Goal: Information Seeking & Learning: Understand process/instructions

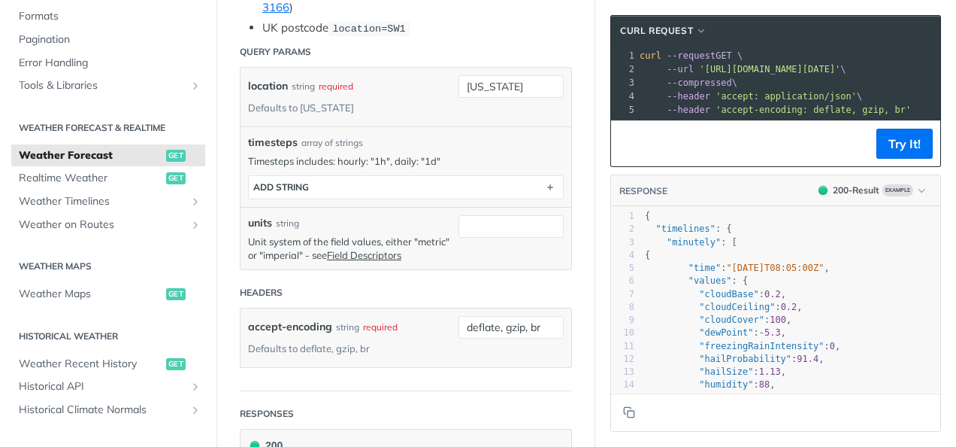
scroll to position [511, 0]
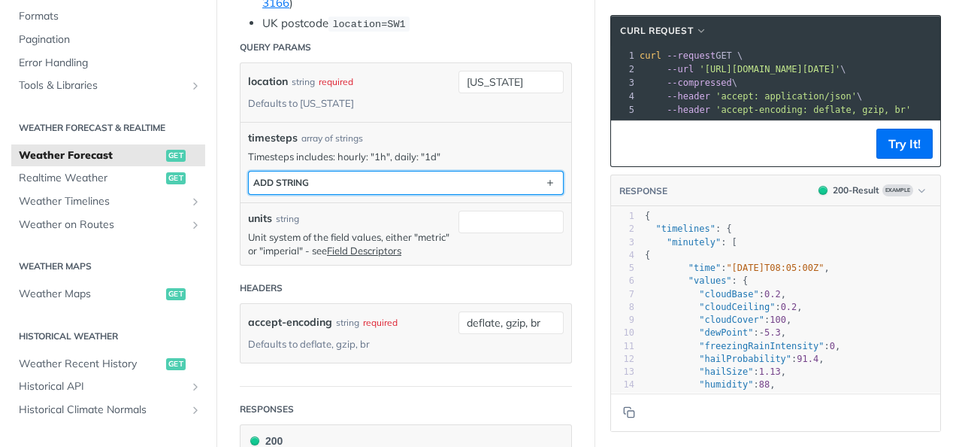
click at [424, 177] on button "ADD string" at bounding box center [406, 182] width 314 height 23
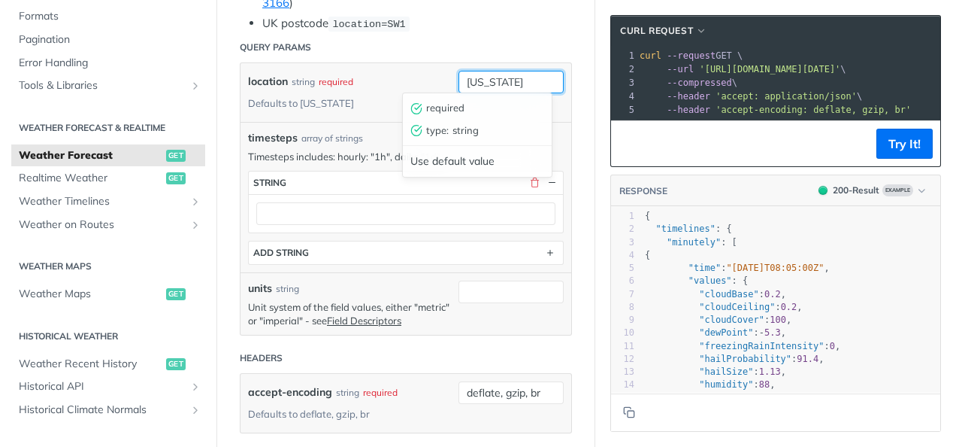
click at [494, 75] on input "[US_STATE]" at bounding box center [511, 82] width 105 height 23
click at [422, 130] on div "timesteps array of strings" at bounding box center [406, 138] width 316 height 16
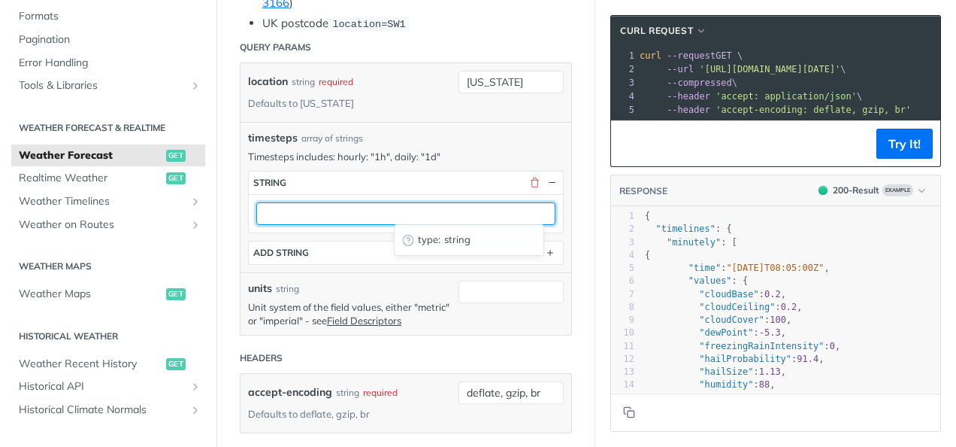
click at [413, 211] on input "text" at bounding box center [405, 213] width 299 height 23
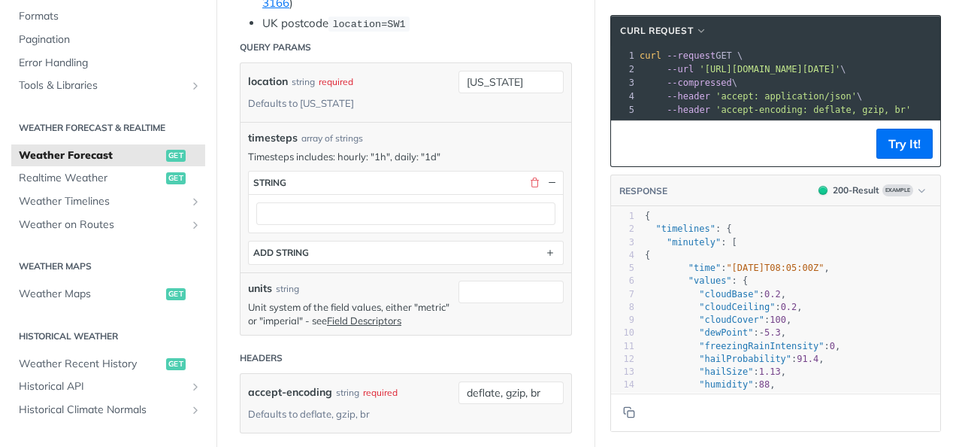
click at [349, 368] on header "Headers" at bounding box center [406, 358] width 332 height 30
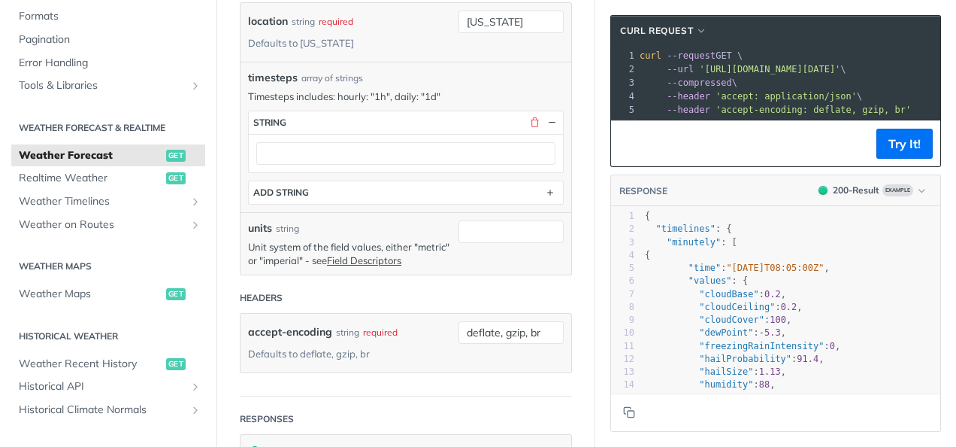
scroll to position [601, 0]
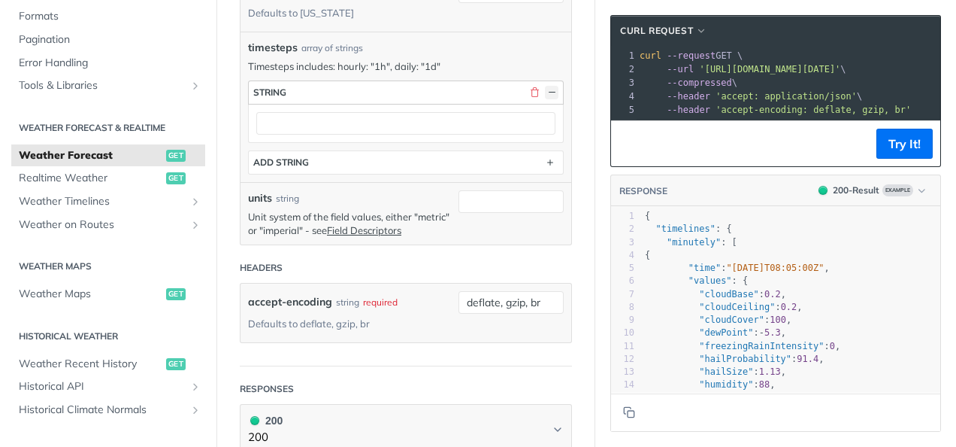
click at [545, 88] on button "button" at bounding box center [552, 93] width 14 height 14
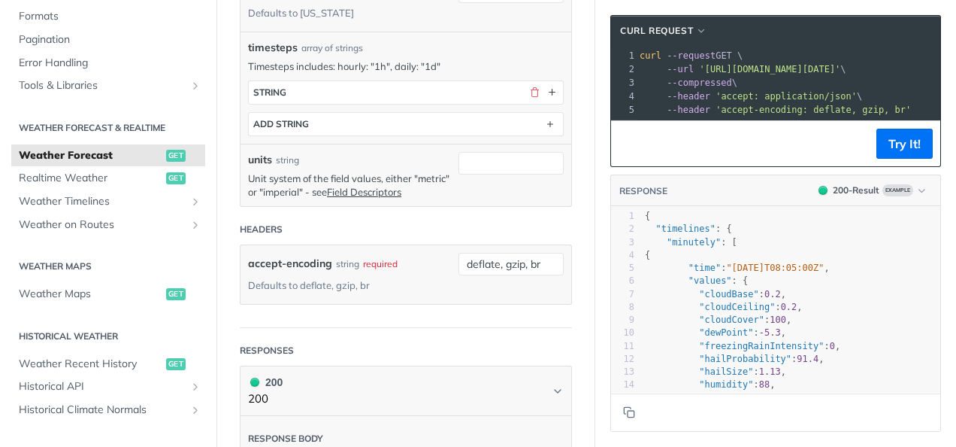
click at [400, 222] on header "Headers" at bounding box center [406, 229] width 332 height 30
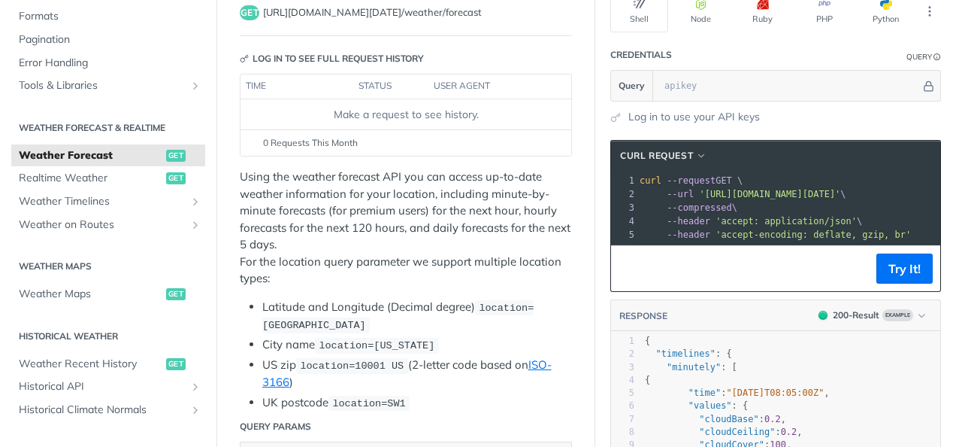
scroll to position [0, 0]
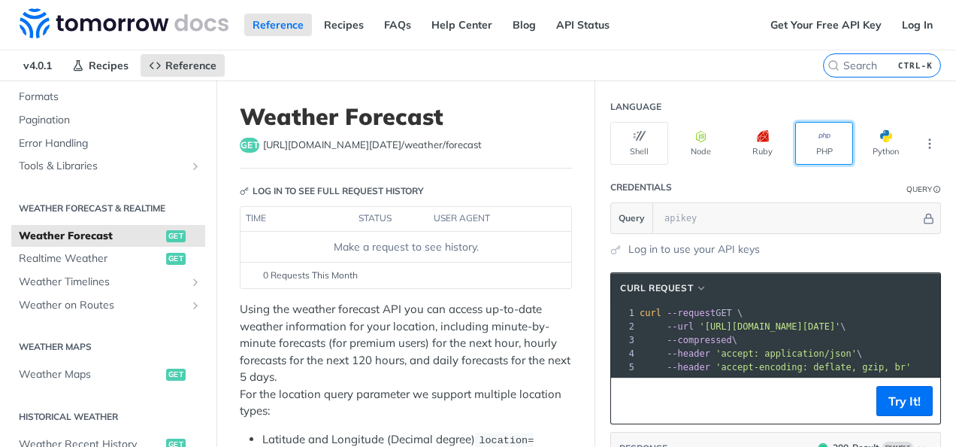
click at [813, 155] on button "PHP" at bounding box center [824, 143] width 58 height 43
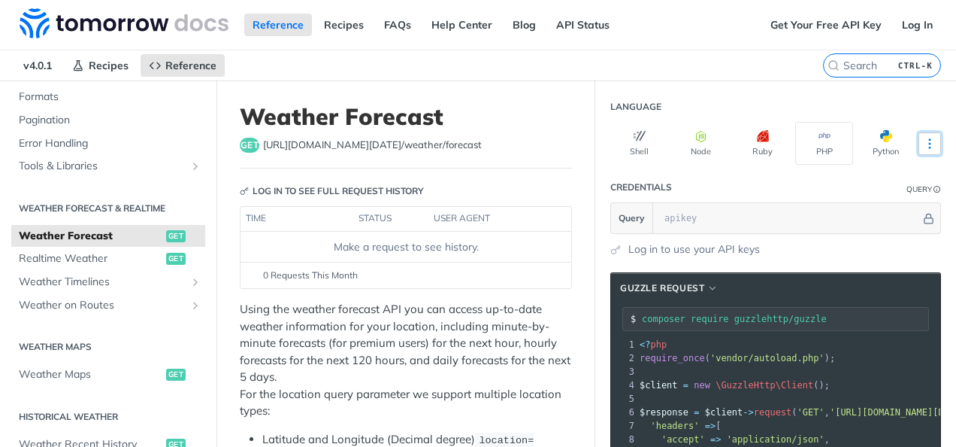
click at [923, 144] on icon "More ellipsis" at bounding box center [930, 144] width 14 height 14
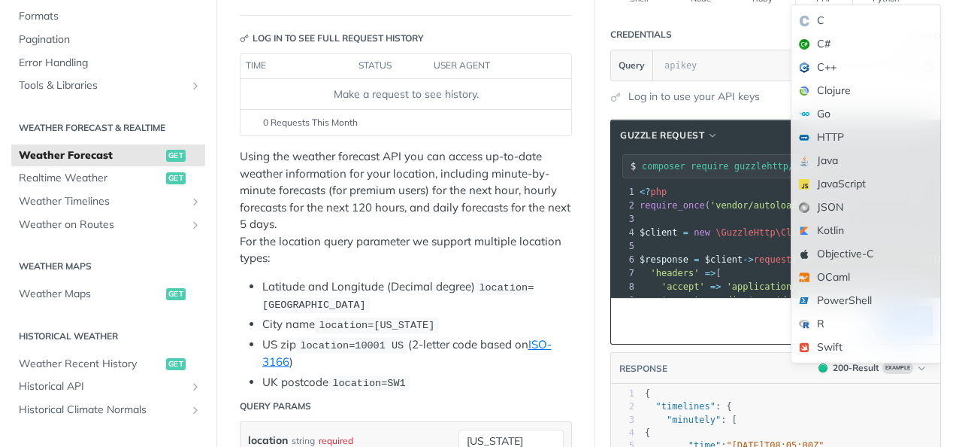
scroll to position [156, 0]
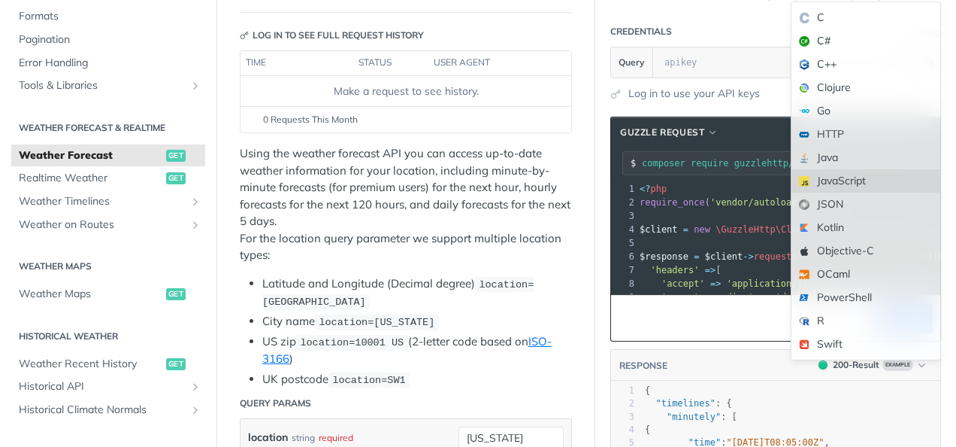
click at [819, 179] on div "JavaScript" at bounding box center [866, 180] width 149 height 23
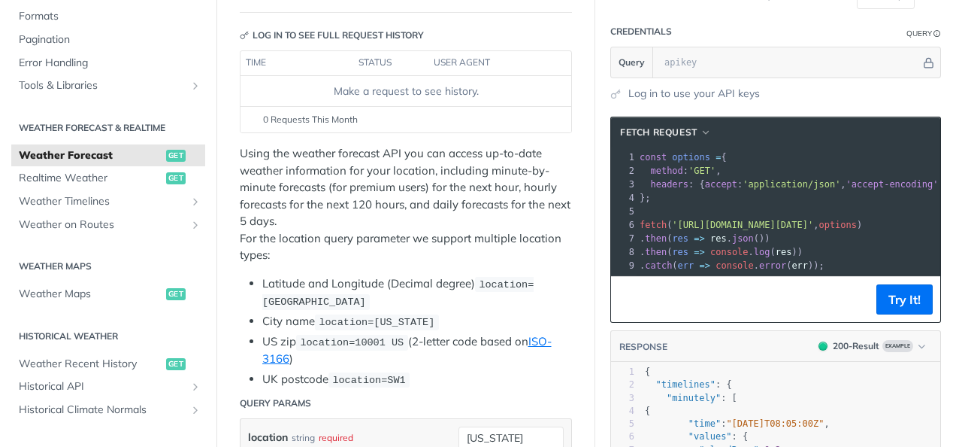
click at [799, 160] on pre "const options = {" at bounding box center [868, 157] width 462 height 14
drag, startPoint x: 771, startPoint y: 272, endPoint x: 803, endPoint y: 267, distance: 32.0
click at [803, 267] on div "xxxxxxxxxx 13 9 1 const options = { 2 method : 'GET' , 3 headers : { accept : '…" at bounding box center [775, 211] width 329 height 128
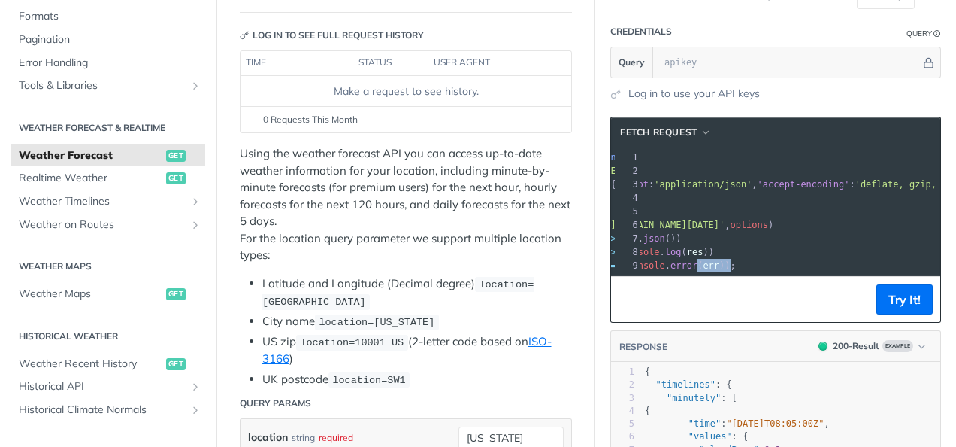
scroll to position [0, 0]
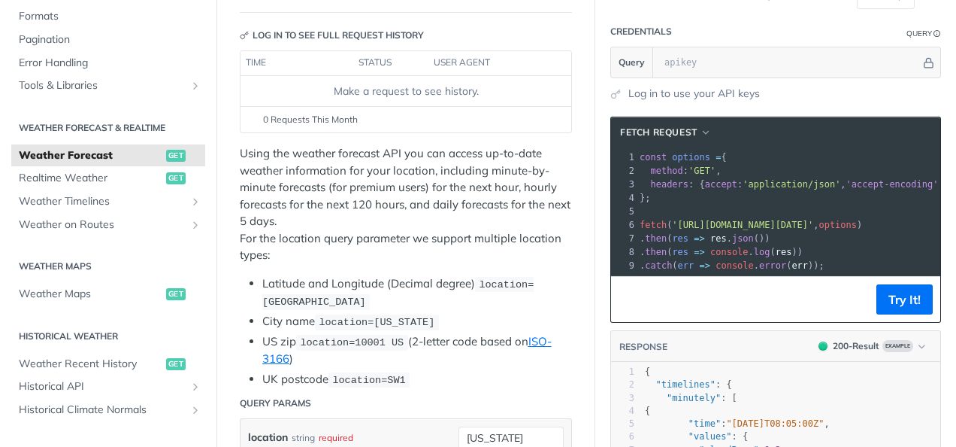
click at [441, 259] on p "Using the weather forecast API you can access up-to-date weather information fo…" at bounding box center [406, 204] width 332 height 119
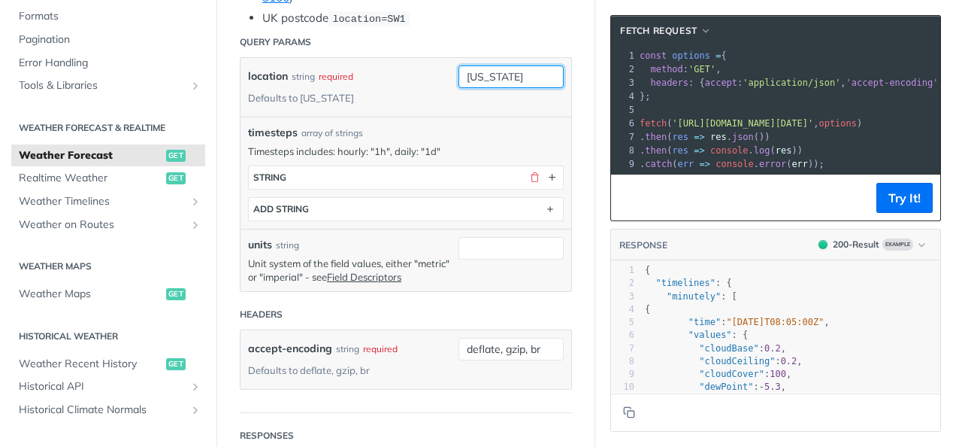
click at [502, 71] on input "[US_STATE]" at bounding box center [511, 76] width 105 height 23
drag, startPoint x: 502, startPoint y: 72, endPoint x: 439, endPoint y: 74, distance: 63.2
click at [439, 74] on div "location string required Defaults to [US_STATE] [US_STATE] required type : stri…" at bounding box center [406, 87] width 331 height 59
click at [515, 135] on div "timesteps array of strings Timesteps includes: hourly: "1h", daily: "1d" timest…" at bounding box center [406, 173] width 316 height 96
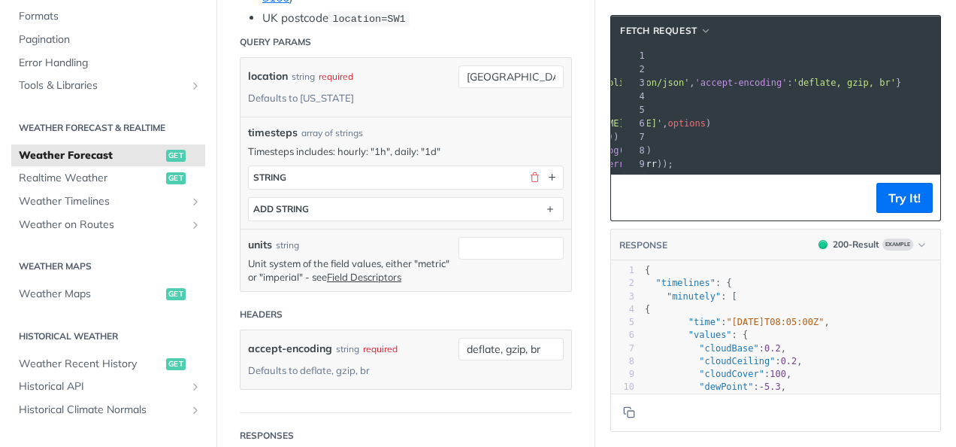
click at [801, 188] on footer "Try It!" at bounding box center [775, 197] width 329 height 46
click at [508, 98] on div "[GEOGRAPHIC_DATA]" at bounding box center [511, 87] width 105 height 44
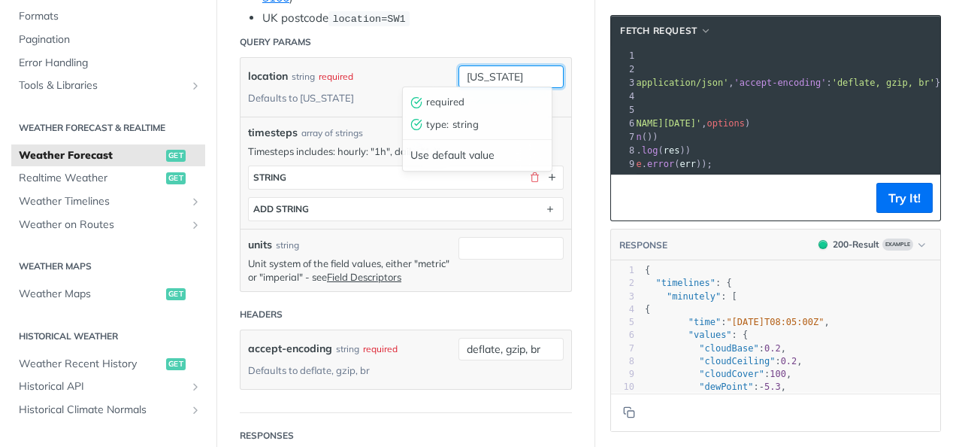
type input "[US_STATE]"
click at [546, 50] on header "Query Params" at bounding box center [406, 42] width 332 height 30
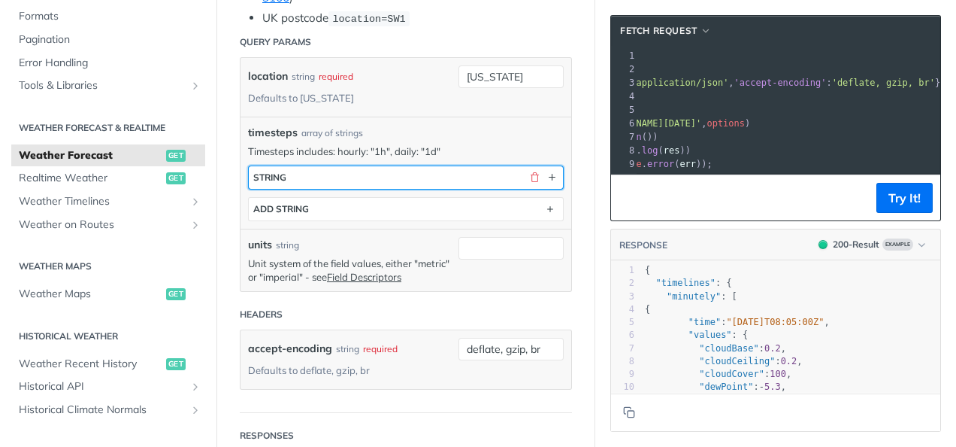
click at [442, 168] on button "string" at bounding box center [406, 177] width 314 height 23
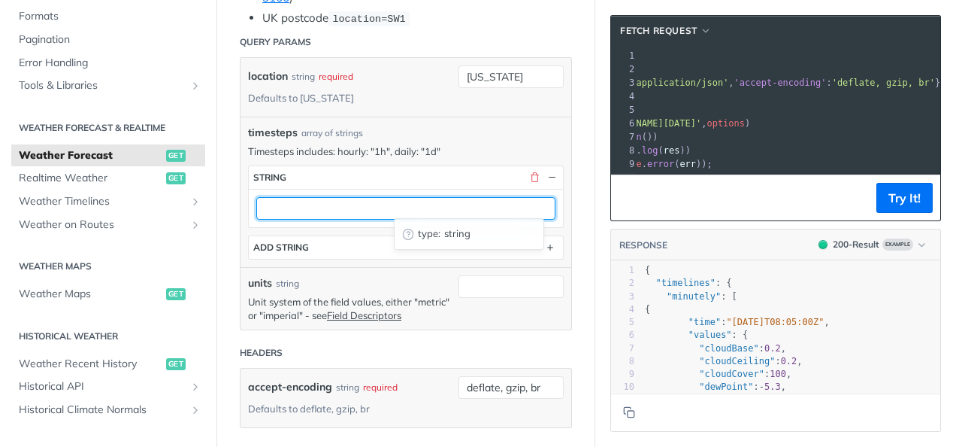
click at [383, 213] on input "text" at bounding box center [405, 208] width 299 height 23
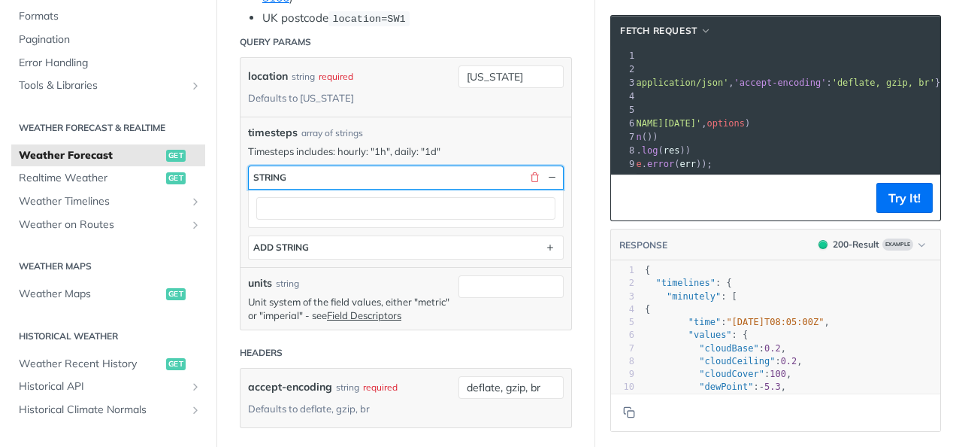
click at [387, 177] on button "string" at bounding box center [406, 177] width 314 height 23
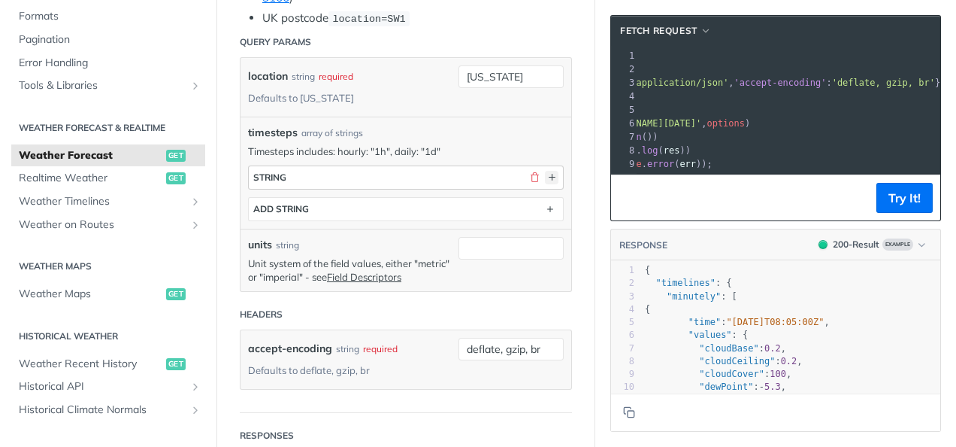
click at [545, 173] on button "button" at bounding box center [552, 178] width 14 height 14
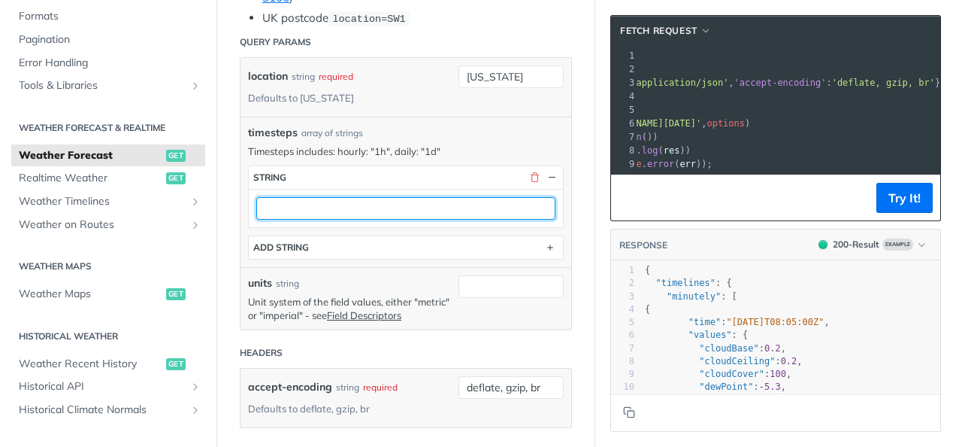
click at [344, 209] on input "text" at bounding box center [405, 208] width 299 height 23
type input "1h"
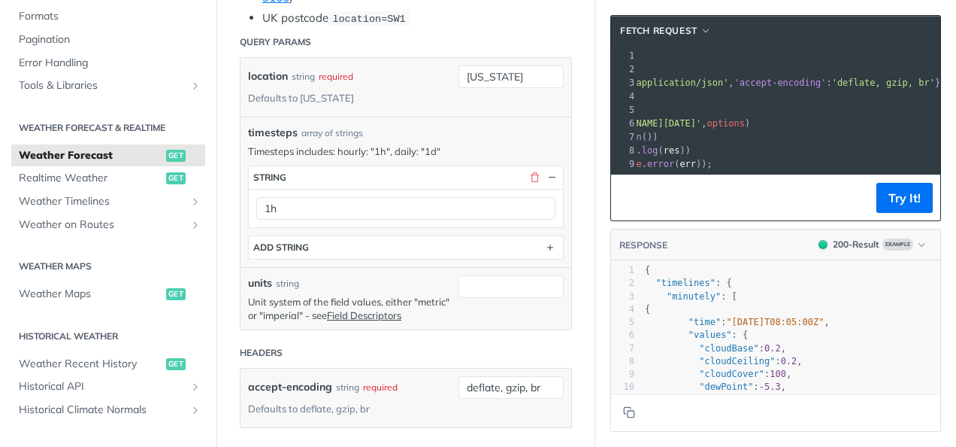
click at [437, 318] on p "Unit system of the field values, either "metric" or "imperial" - see Field Desc…" at bounding box center [349, 308] width 203 height 27
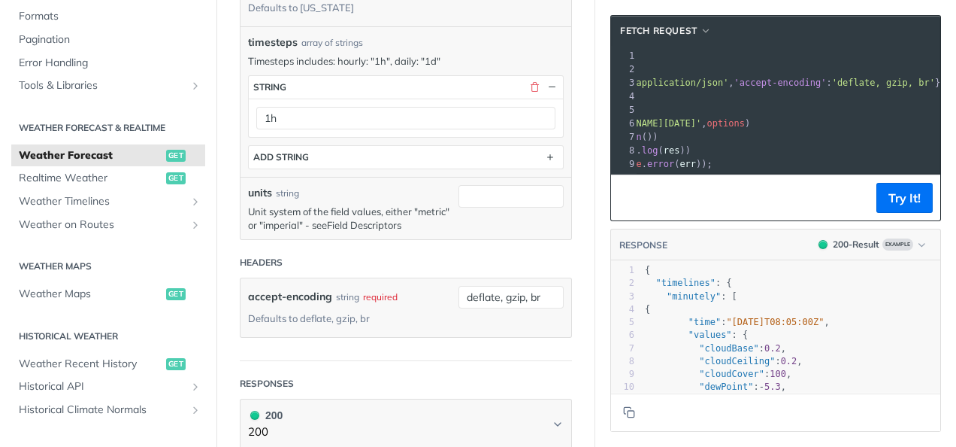
click at [376, 219] on link "Field Descriptors" at bounding box center [364, 225] width 74 height 12
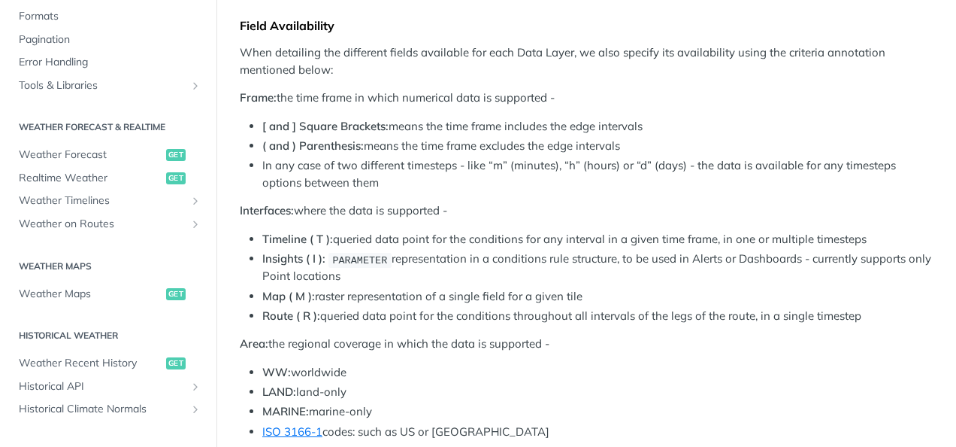
scroll to position [1532, 0]
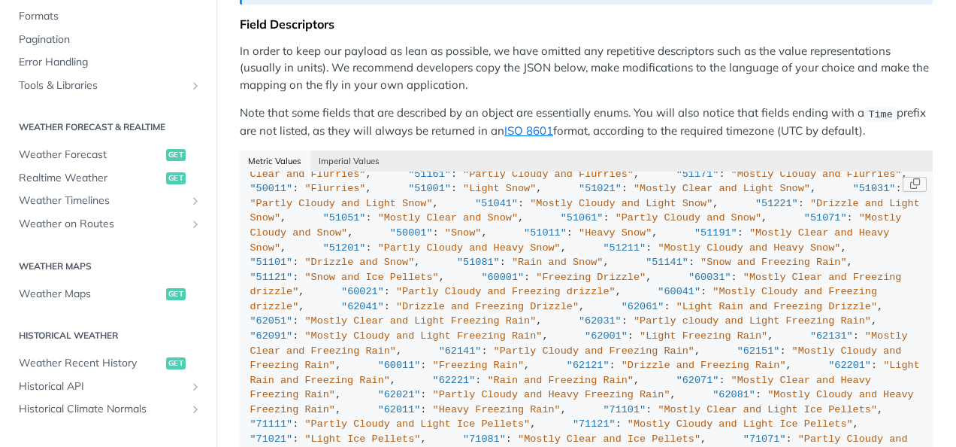
scroll to position [0, 0]
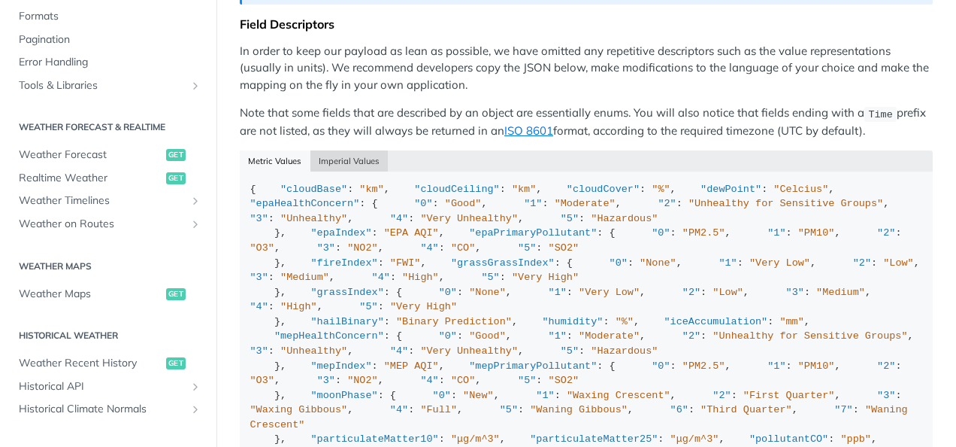
click at [349, 150] on button "Imperial Values" at bounding box center [349, 160] width 78 height 21
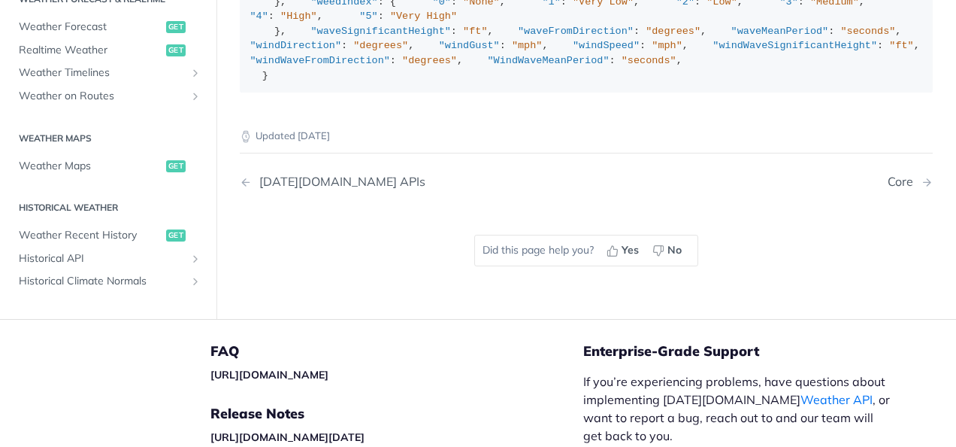
scroll to position [4605, 0]
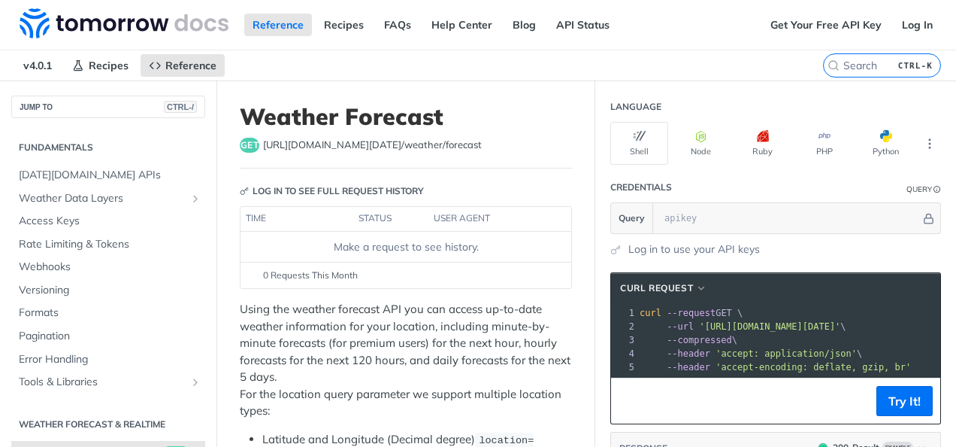
scroll to position [216, 0]
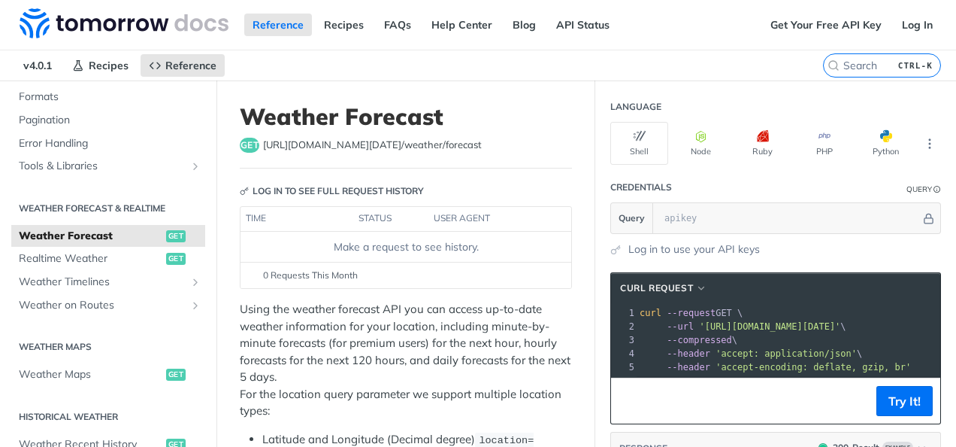
click at [415, 342] on p "Using the weather forecast API you can access up-to-date weather information fo…" at bounding box center [406, 360] width 332 height 119
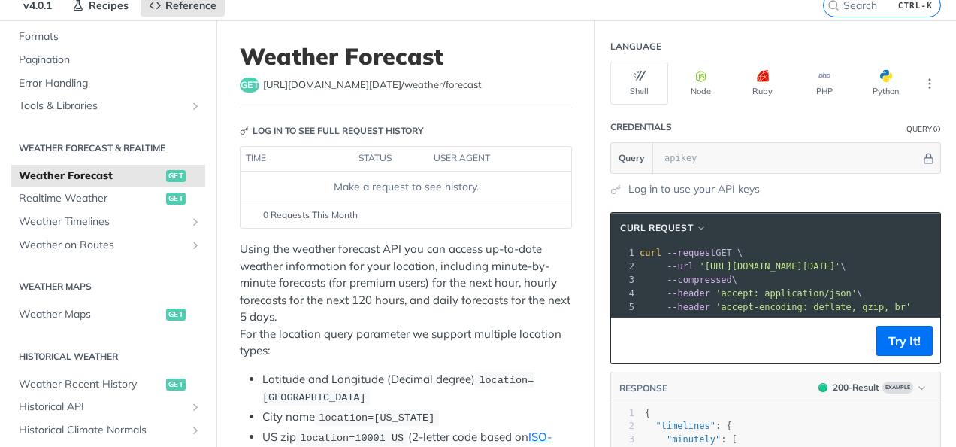
scroll to position [90, 0]
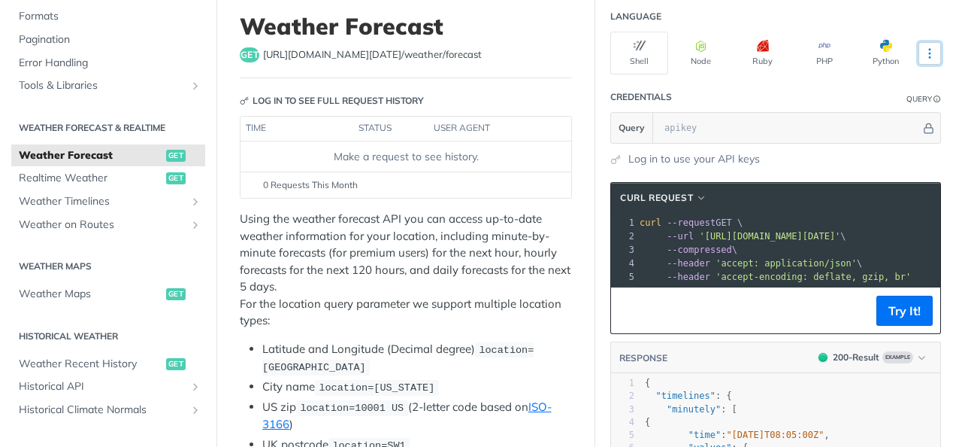
click at [923, 54] on icon "More ellipsis" at bounding box center [930, 54] width 14 height 14
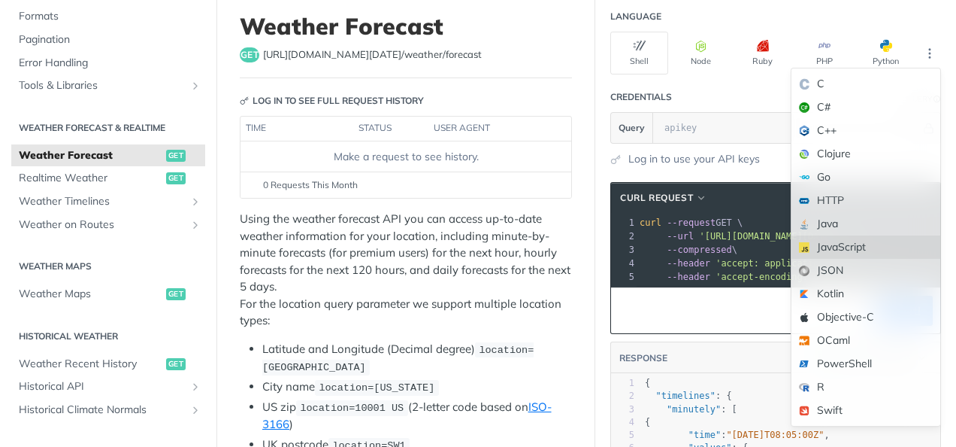
click at [818, 250] on div "JavaScript" at bounding box center [866, 246] width 149 height 23
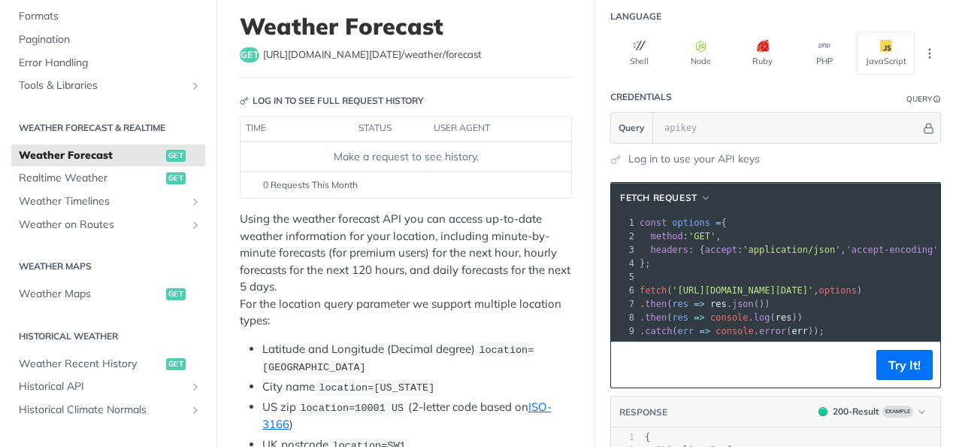
click at [803, 298] on pre ". then ( res => res . json ())" at bounding box center [840, 304] width 407 height 14
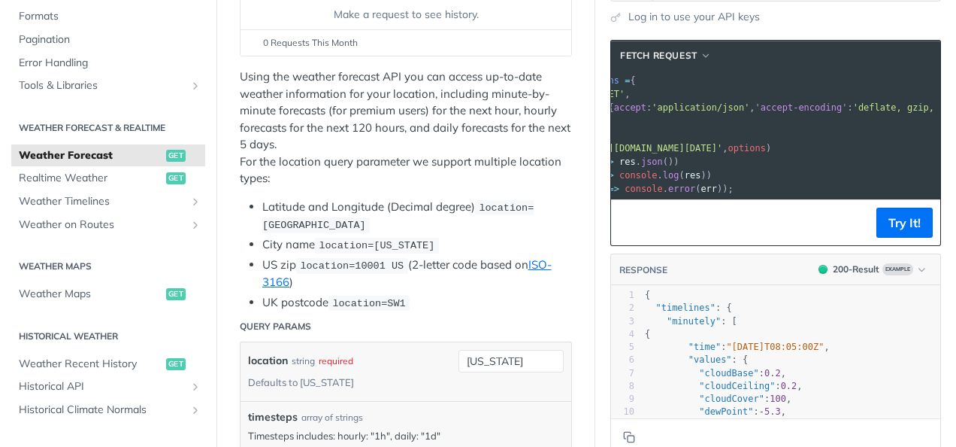
scroll to position [0, 0]
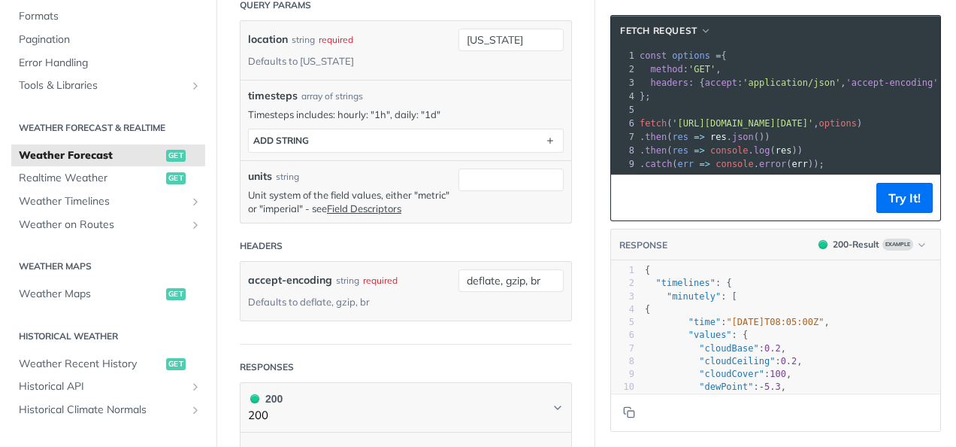
scroll to position [563, 0]
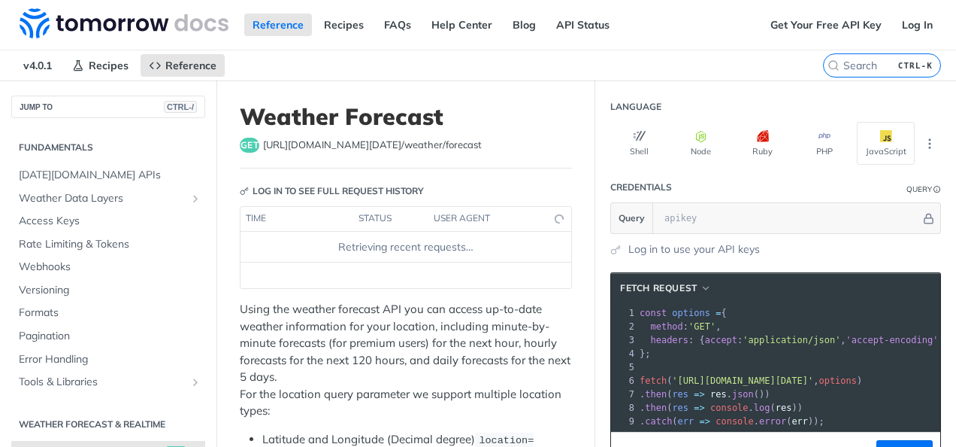
scroll to position [216, 0]
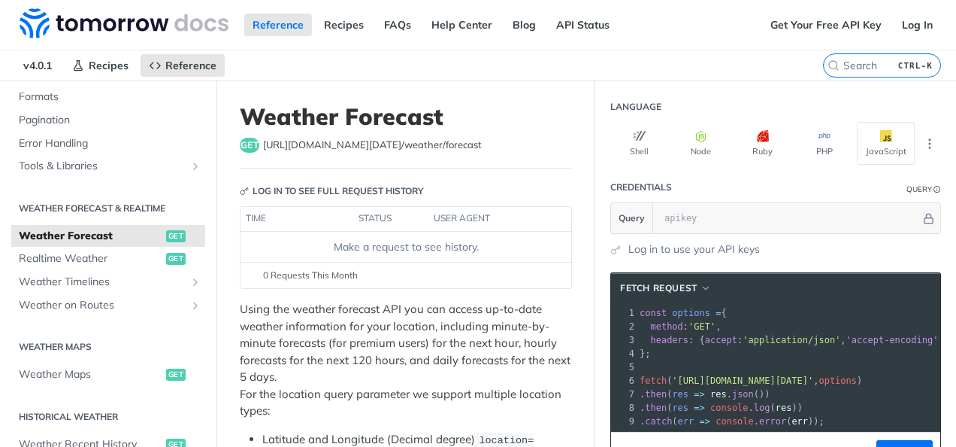
click at [433, 339] on p "Using the weather forecast API you can access up-to-date weather information fo…" at bounding box center [406, 360] width 332 height 119
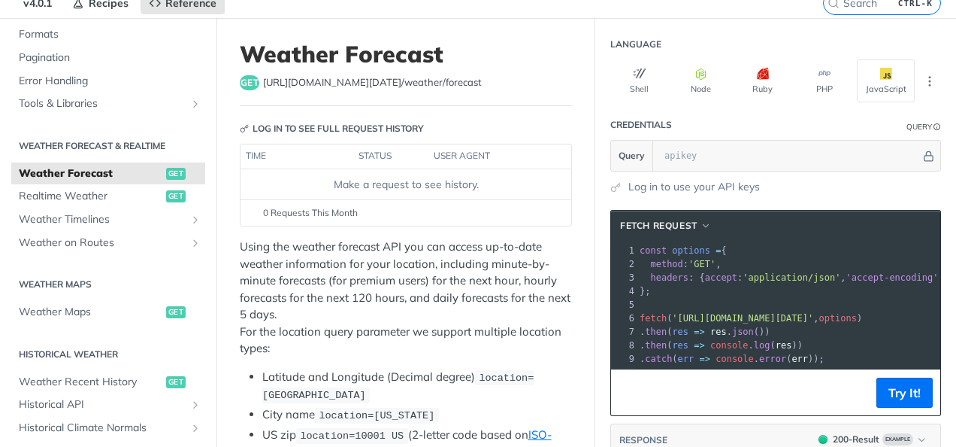
scroll to position [90, 0]
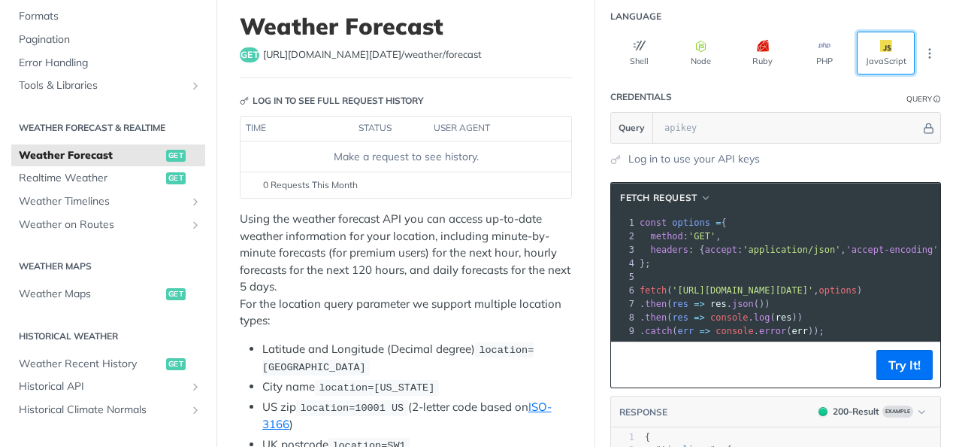
click at [875, 51] on button "JavaScript" at bounding box center [886, 53] width 58 height 43
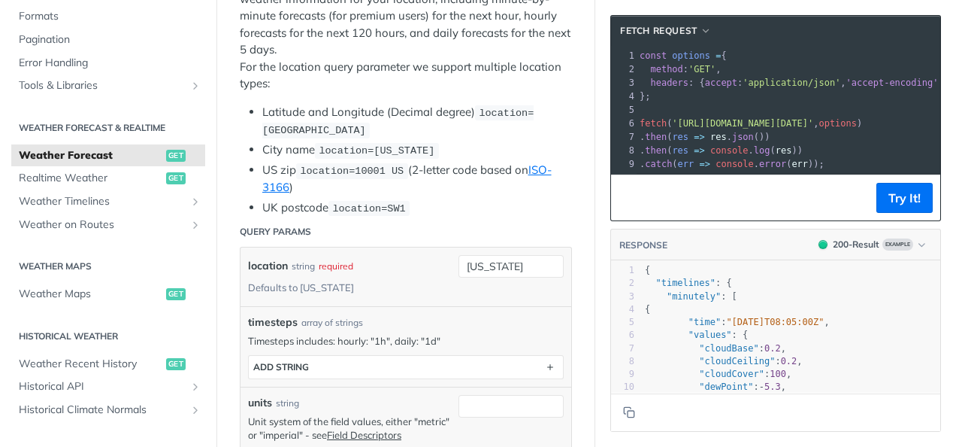
scroll to position [357, 0]
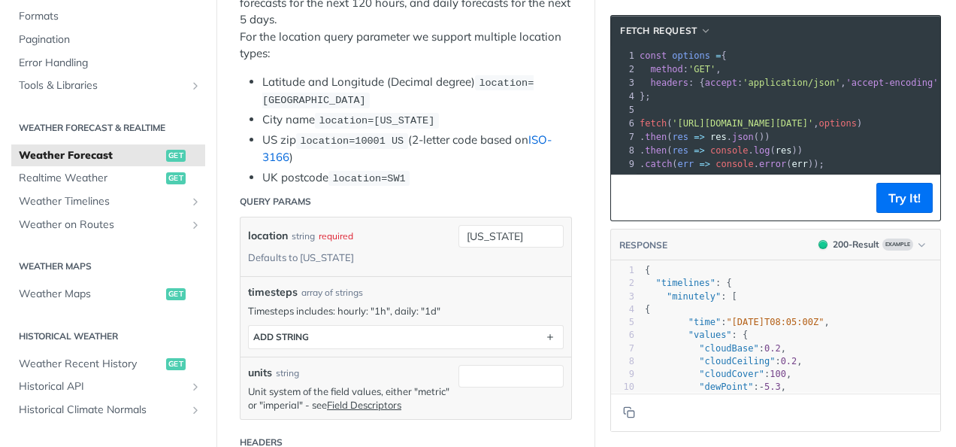
click at [538, 135] on link "ISO-3166" at bounding box center [406, 148] width 289 height 32
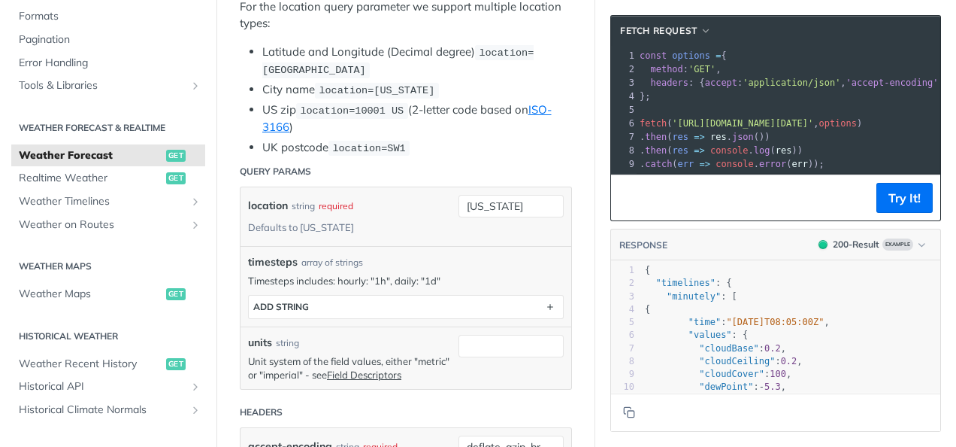
scroll to position [417, 0]
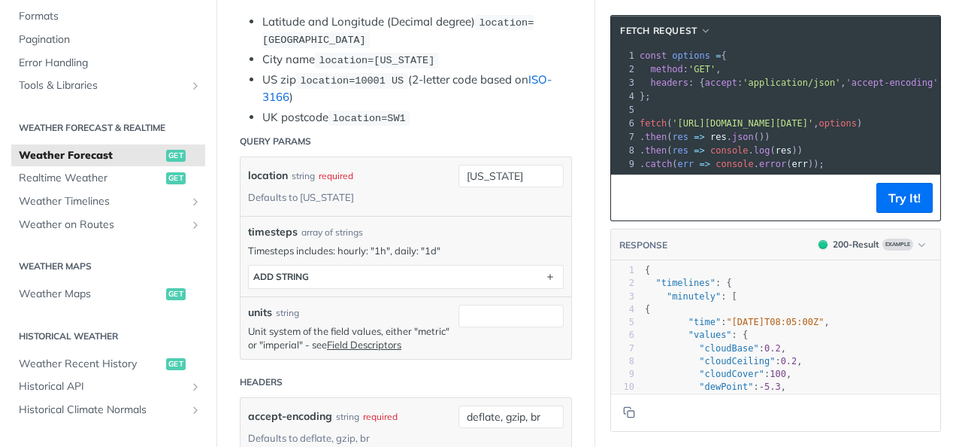
click at [537, 77] on link "ISO-3166" at bounding box center [406, 88] width 289 height 32
click at [395, 226] on div "timesteps array of strings" at bounding box center [406, 232] width 316 height 16
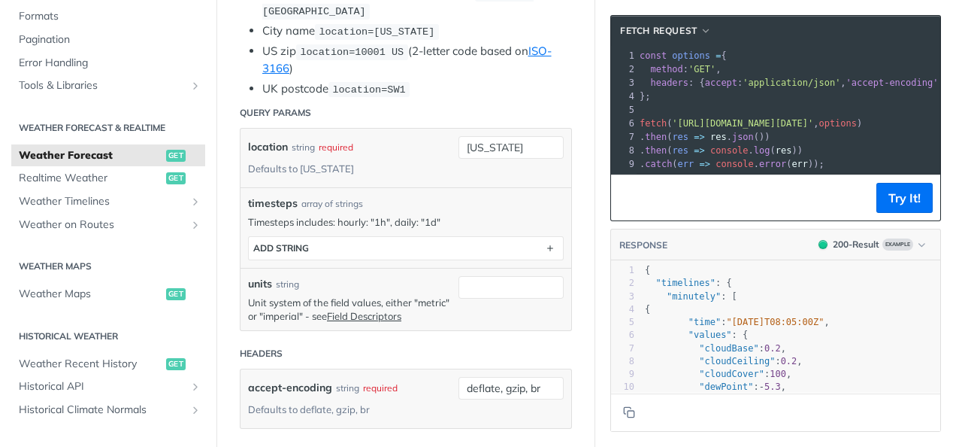
scroll to position [447, 0]
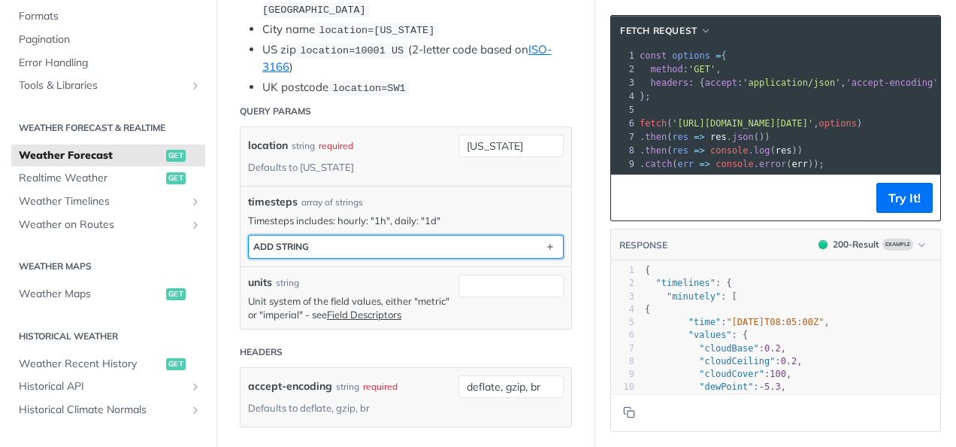
click at [377, 239] on button "ADD string" at bounding box center [406, 246] width 314 height 23
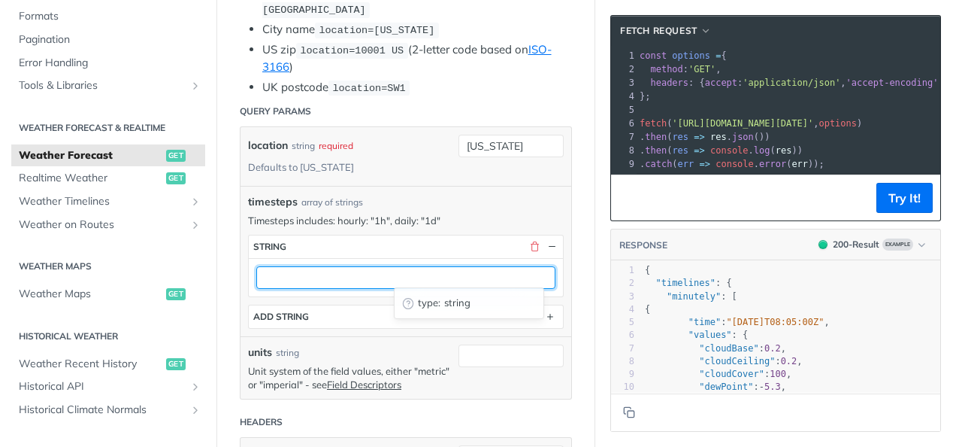
click at [368, 271] on input "text" at bounding box center [405, 277] width 299 height 23
type input "1h"
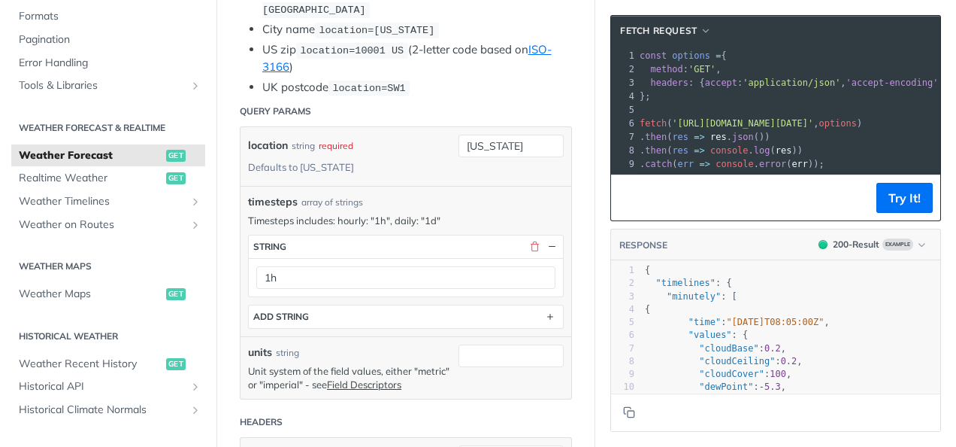
click at [365, 337] on div "units string Unit system of the field values, either "metric" or "imperial" - s…" at bounding box center [406, 367] width 331 height 62
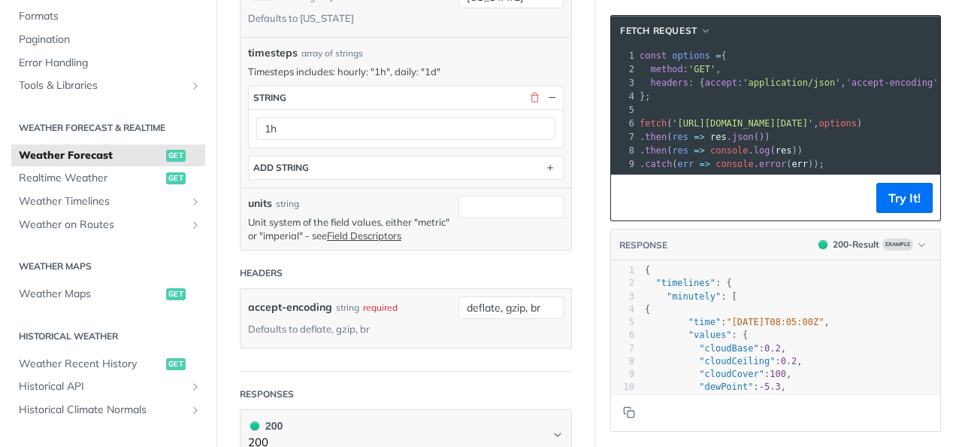
scroll to position [598, 0]
click at [492, 196] on input "units" at bounding box center [511, 205] width 105 height 23
click at [453, 266] on header "Headers" at bounding box center [406, 271] width 332 height 30
click at [383, 228] on link "Field Descriptors" at bounding box center [364, 234] width 74 height 12
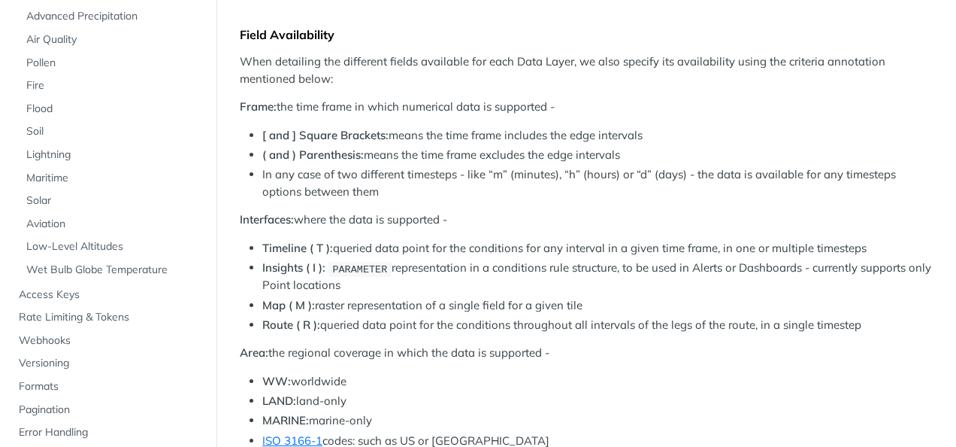
scroll to position [1532, 0]
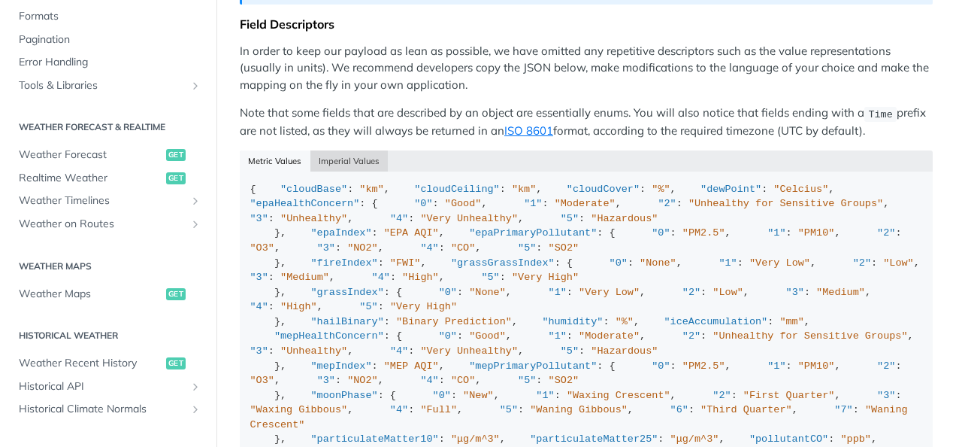
click at [346, 150] on button "Imperial Values" at bounding box center [349, 160] width 78 height 21
click at [290, 150] on button "Metric Values" at bounding box center [275, 160] width 71 height 21
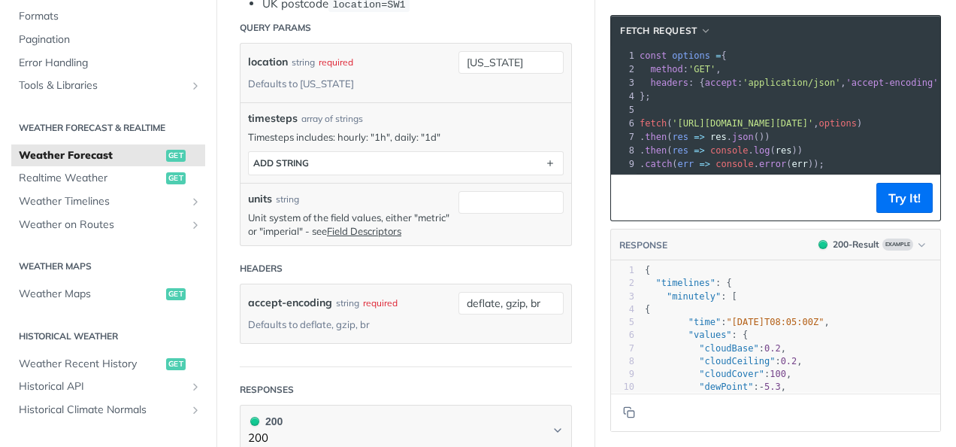
scroll to position [511, 0]
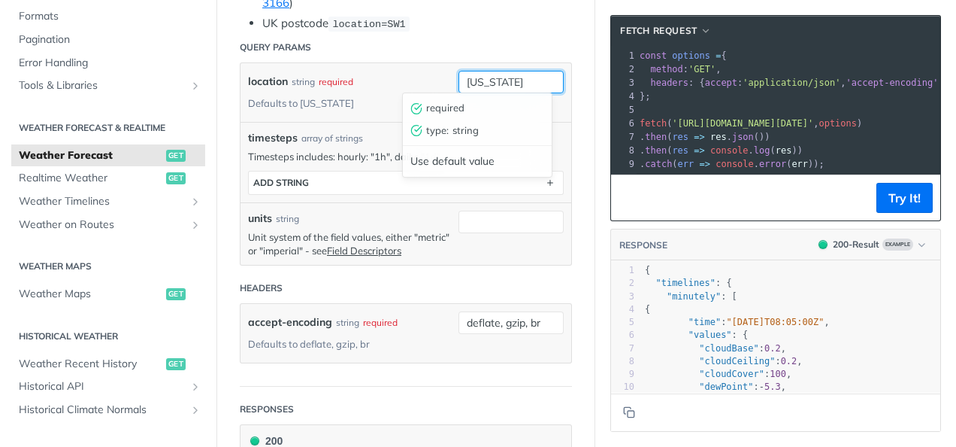
click at [503, 77] on input "[US_STATE]" at bounding box center [511, 82] width 105 height 23
drag, startPoint x: 503, startPoint y: 77, endPoint x: 453, endPoint y: 80, distance: 50.4
click at [459, 80] on input "[US_STATE]" at bounding box center [511, 82] width 105 height 23
type input "[GEOGRAPHIC_DATA]"
click at [394, 113] on div "location string required Defaults to new york Netherlands" at bounding box center [406, 92] width 331 height 59
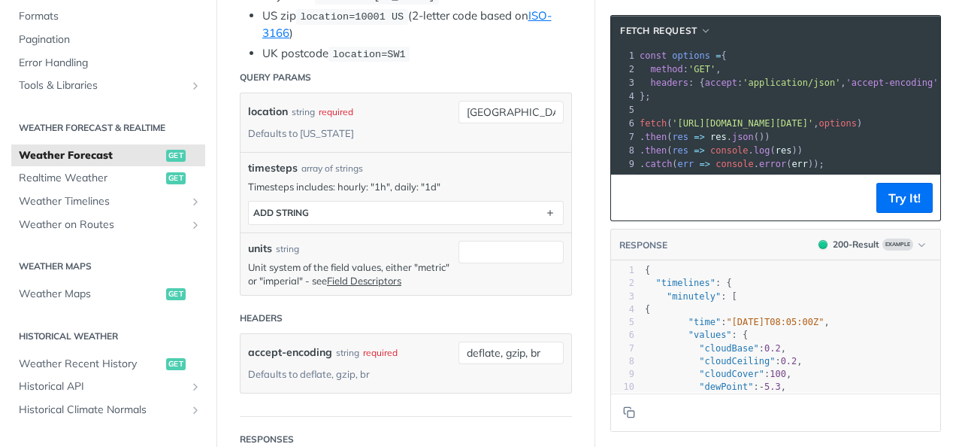
scroll to position [451, 0]
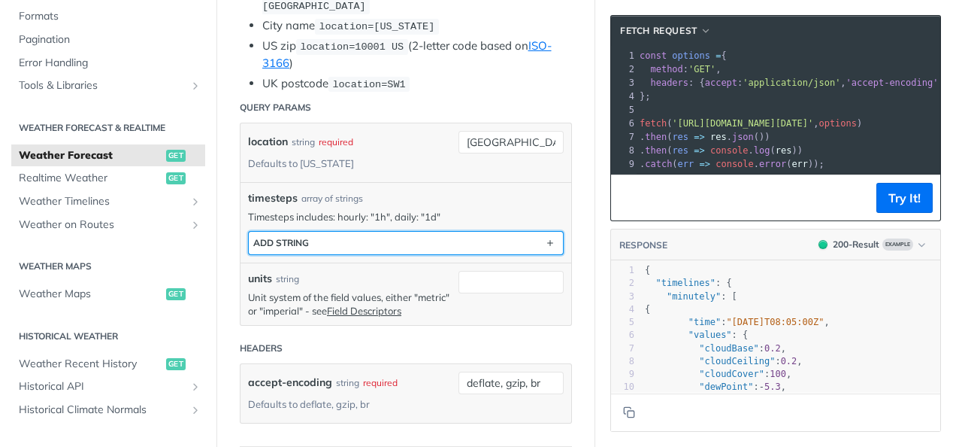
click at [383, 232] on button "ADD string" at bounding box center [406, 243] width 314 height 23
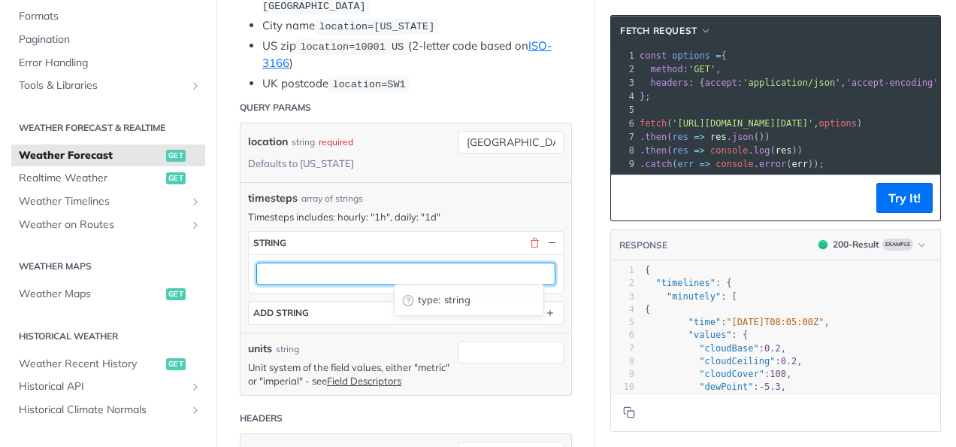
click at [347, 266] on input "text" at bounding box center [405, 273] width 299 height 23
type input "1h"
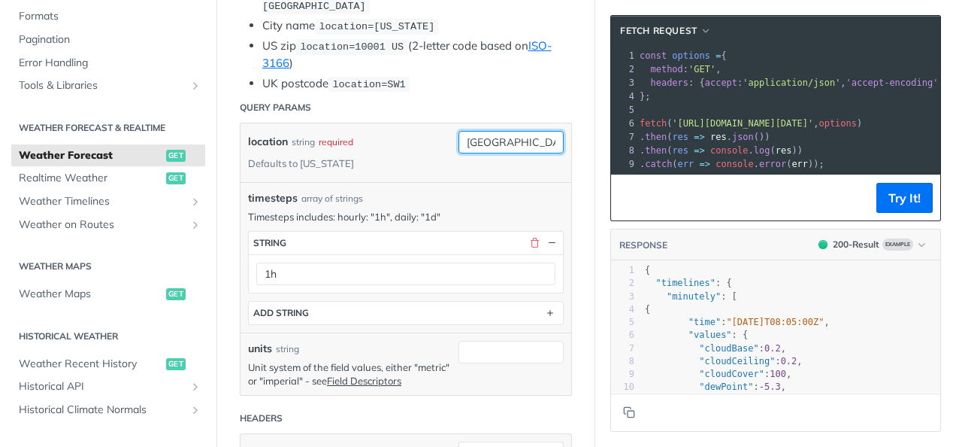
click at [525, 135] on input "[GEOGRAPHIC_DATA]" at bounding box center [511, 142] width 105 height 23
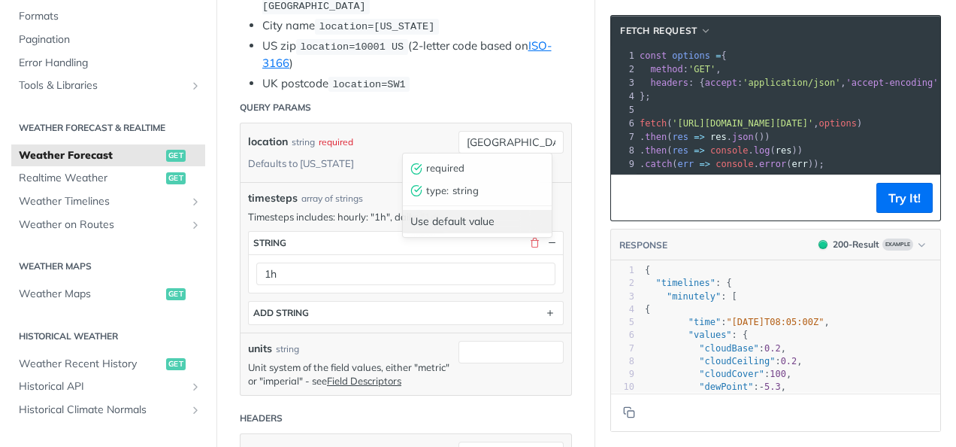
click at [466, 220] on div "Use default value" at bounding box center [477, 221] width 149 height 23
type input "[US_STATE]"
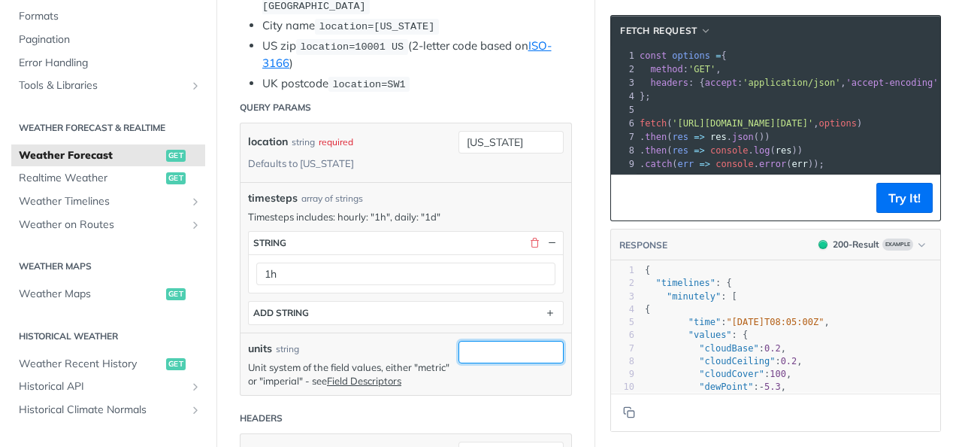
click at [489, 351] on input "units" at bounding box center [511, 352] width 105 height 23
type input "metric"
click at [474, 409] on form "Query Params location string required Defaults to new york new york timesteps a…" at bounding box center [406, 304] width 332 height 425
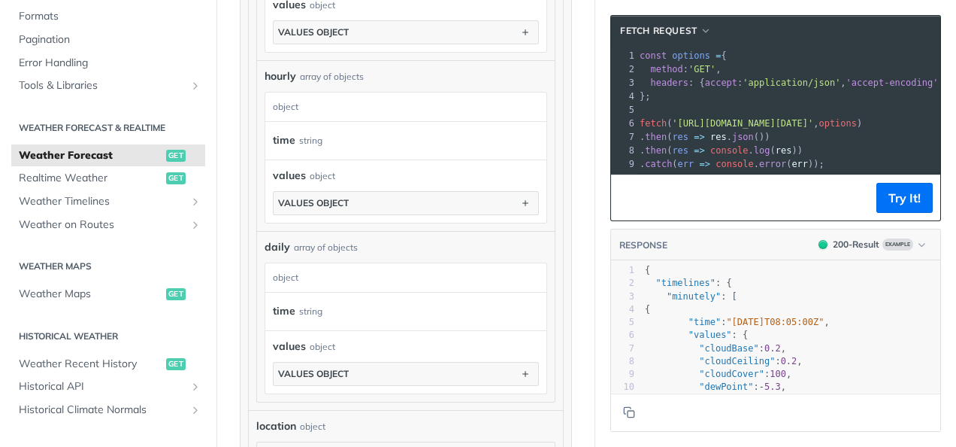
scroll to position [1293, 0]
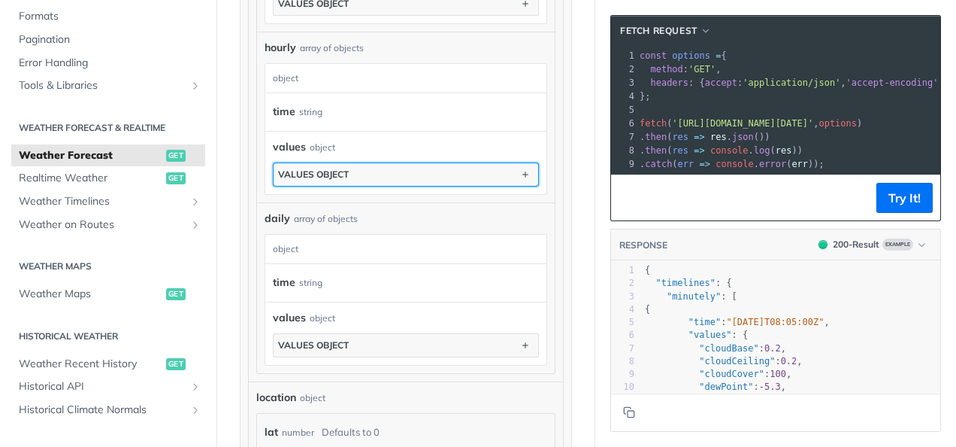
click at [360, 174] on button "values object" at bounding box center [406, 174] width 265 height 23
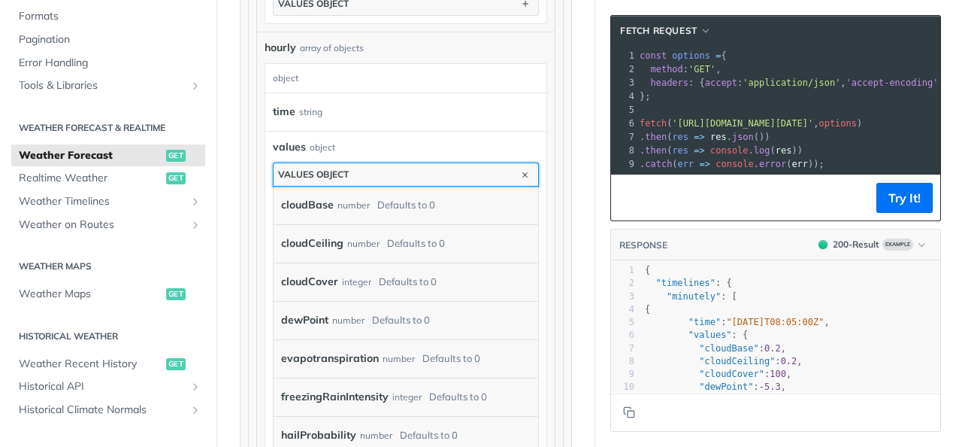
click at [360, 174] on button "values object" at bounding box center [406, 174] width 265 height 23
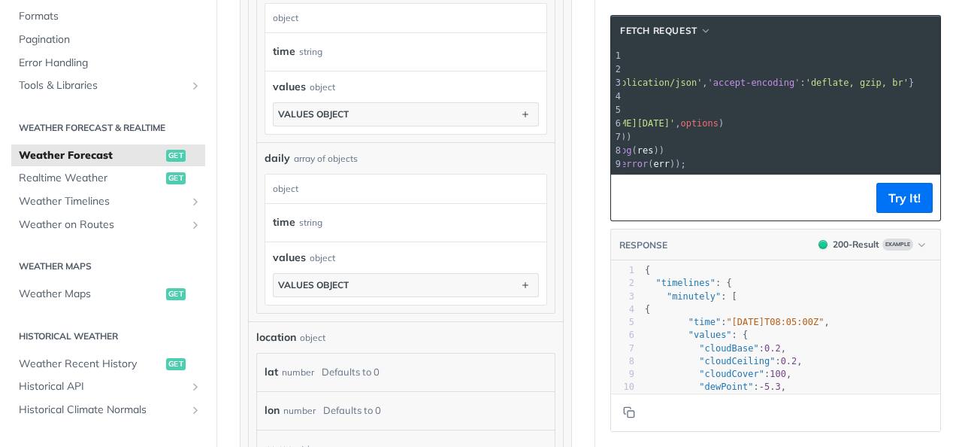
scroll to position [0, 0]
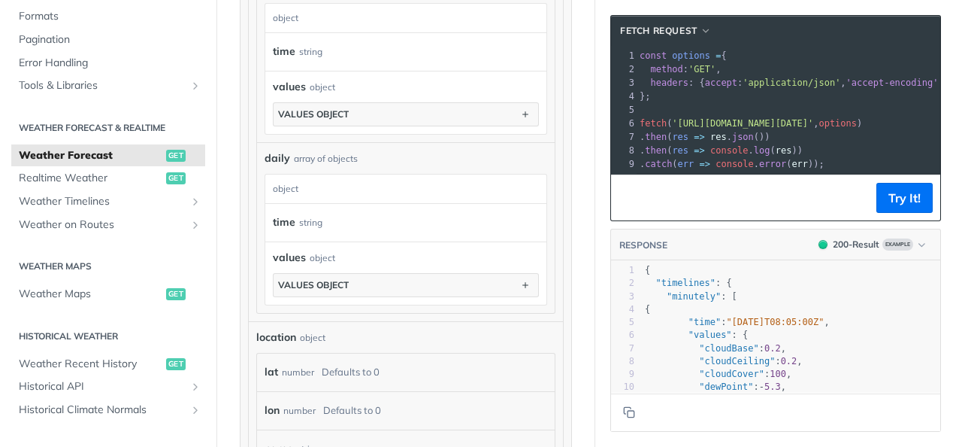
click at [822, 163] on pre ". catch ( err => console . error ( err ));" at bounding box center [905, 164] width 536 height 14
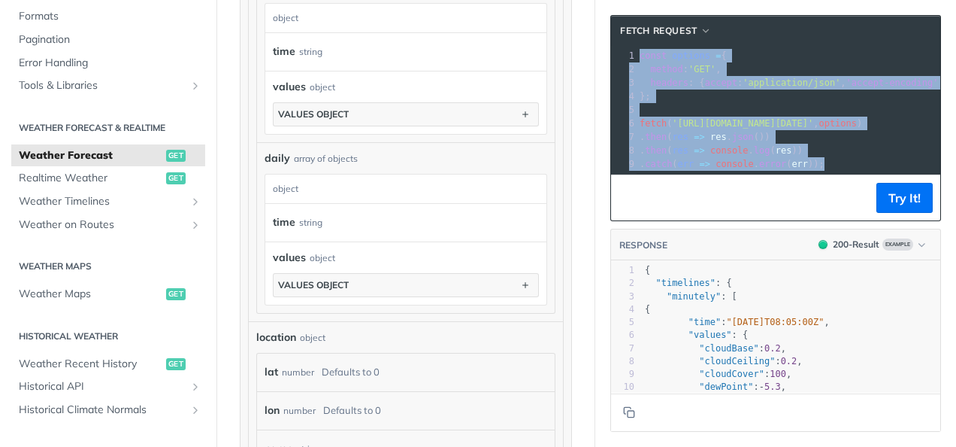
drag, startPoint x: 822, startPoint y: 163, endPoint x: 628, endPoint y: 47, distance: 225.2
click at [637, 47] on div "xxxxxxxxxx 1 const options = { 2 method : 'GET' , 3 headers : { accept : 'appli…" at bounding box center [905, 110] width 536 height 128
copy div "const options = { 2 method : 'GET' , 3 headers : { accept : 'application/json' …"
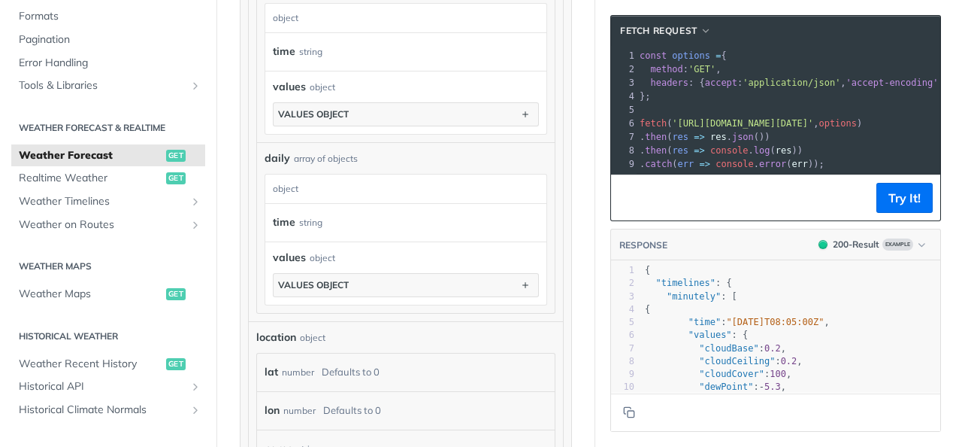
click at [595, 381] on section "fetch Request xxxxxxxxxx 1 const options = { 2 method : 'GET' , 3 headers : { a…" at bounding box center [775, 223] width 361 height 447
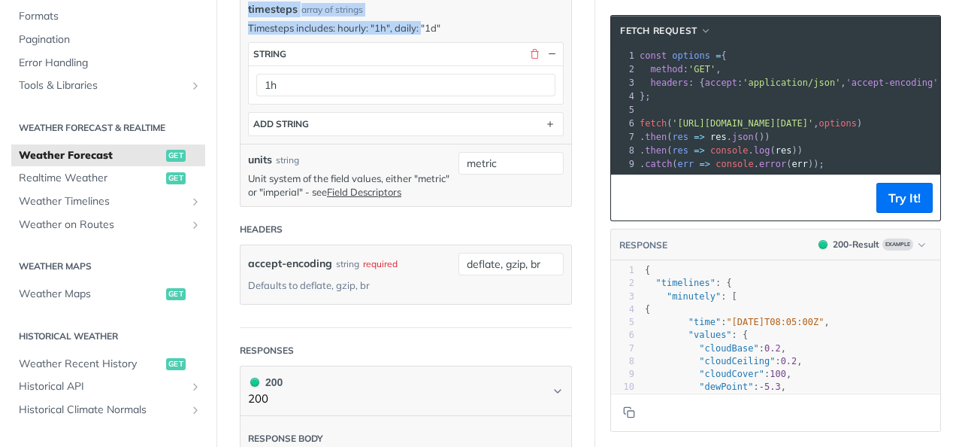
scroll to position [631, 0]
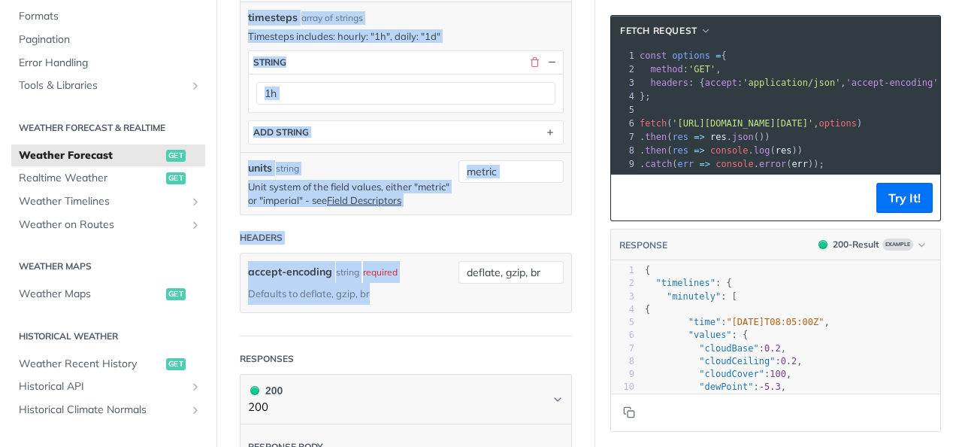
drag, startPoint x: 239, startPoint y: 59, endPoint x: 540, endPoint y: 326, distance: 402.0
copy article "Using the weather forecast API you can access up-to-date weather information fo…"
click at [471, 304] on div "deflate, gzip, br" at bounding box center [511, 283] width 105 height 44
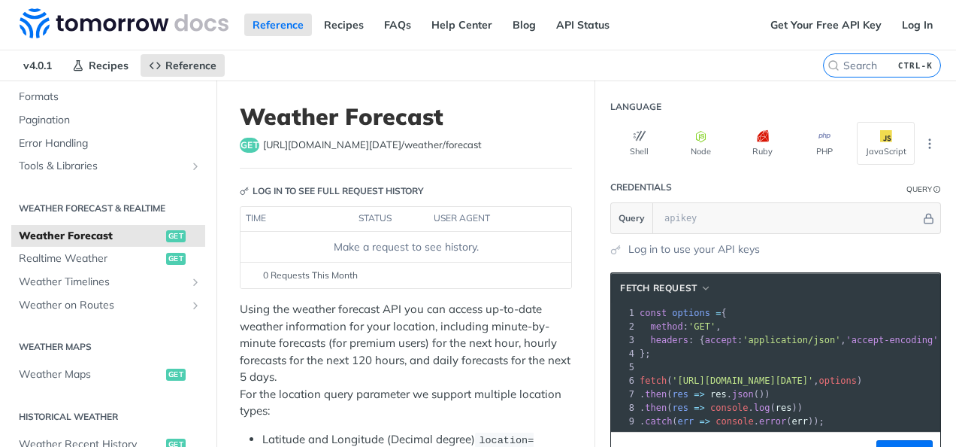
scroll to position [30, 0]
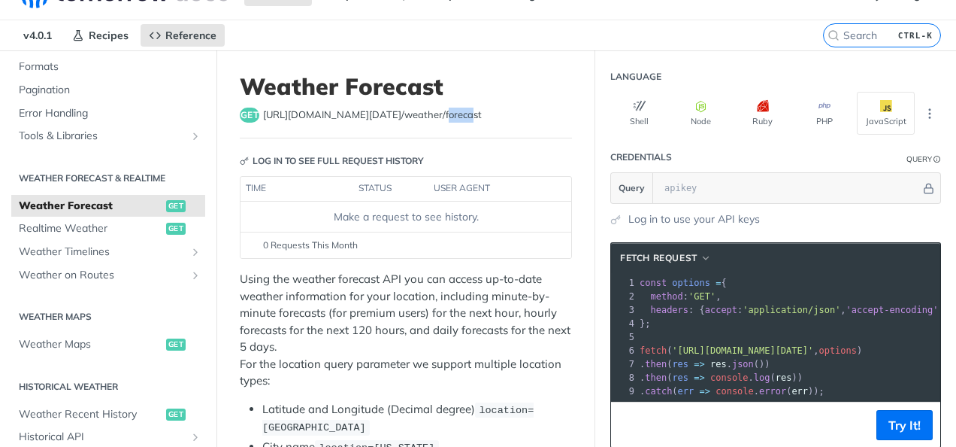
drag, startPoint x: 448, startPoint y: 114, endPoint x: 422, endPoint y: 110, distance: 26.0
click at [422, 110] on span "https://api.tomorrow.io/v4 /weather/forecast" at bounding box center [372, 114] width 219 height 15
drag, startPoint x: 422, startPoint y: 110, endPoint x: 457, endPoint y: 115, distance: 35.0
click at [457, 115] on div "get https://api.tomorrow.io/v4 /weather/forecast" at bounding box center [406, 114] width 332 height 15
drag, startPoint x: 457, startPoint y: 115, endPoint x: 266, endPoint y: 111, distance: 191.0
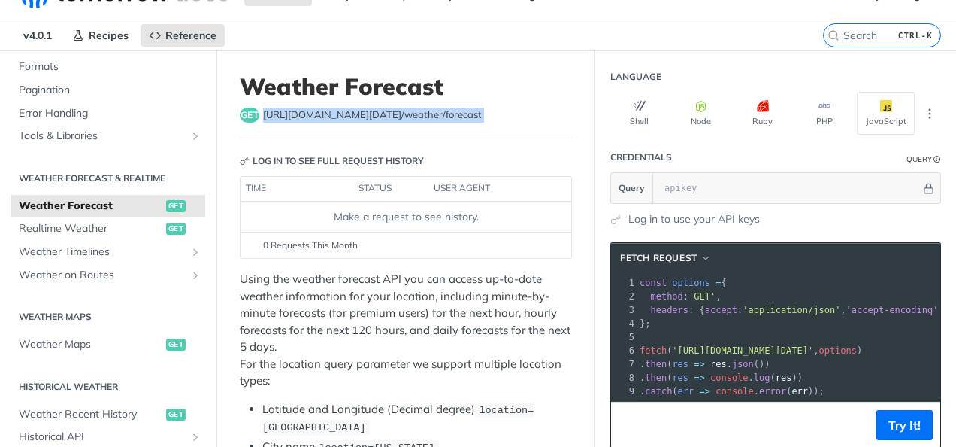
click at [266, 111] on div "get https://api.tomorrow.io/v4 /weather/forecast" at bounding box center [406, 114] width 332 height 15
copy article "https://api.tomorrow.io/v4 /weather/forecast"
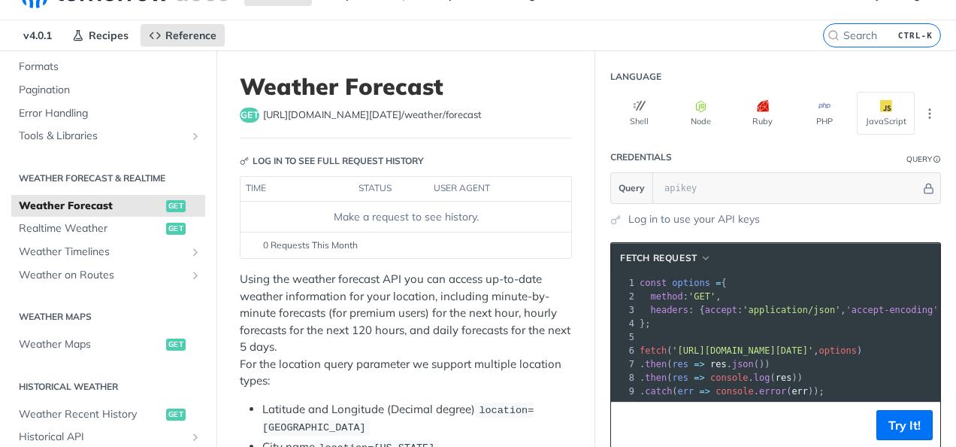
click at [428, 173] on header "Log in to see full request history" at bounding box center [406, 161] width 332 height 30
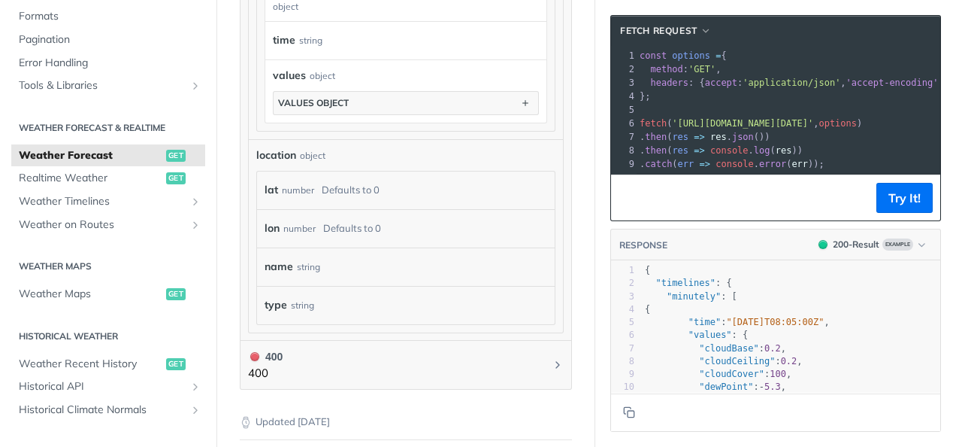
scroll to position [1564, 0]
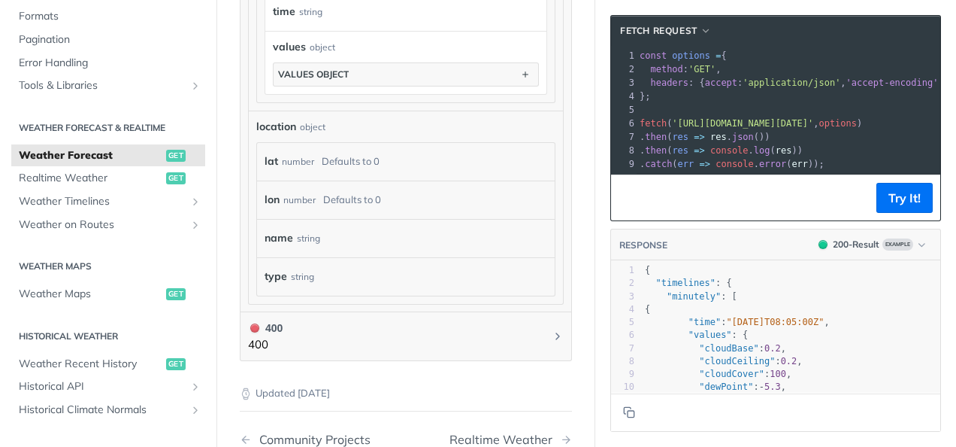
click at [595, 289] on section "fetch Request xxxxxxxxxx 1 const options = { 2 method : 'GET' , 3 headers : { a…" at bounding box center [775, 223] width 361 height 447
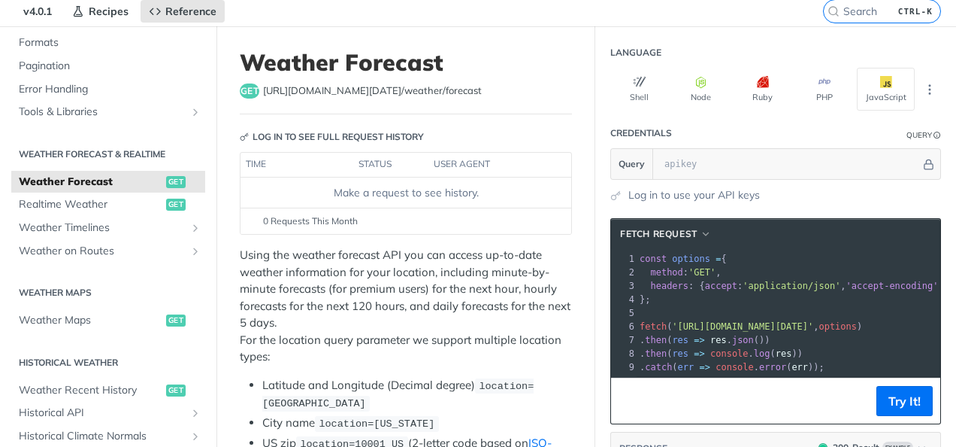
scroll to position [0, 0]
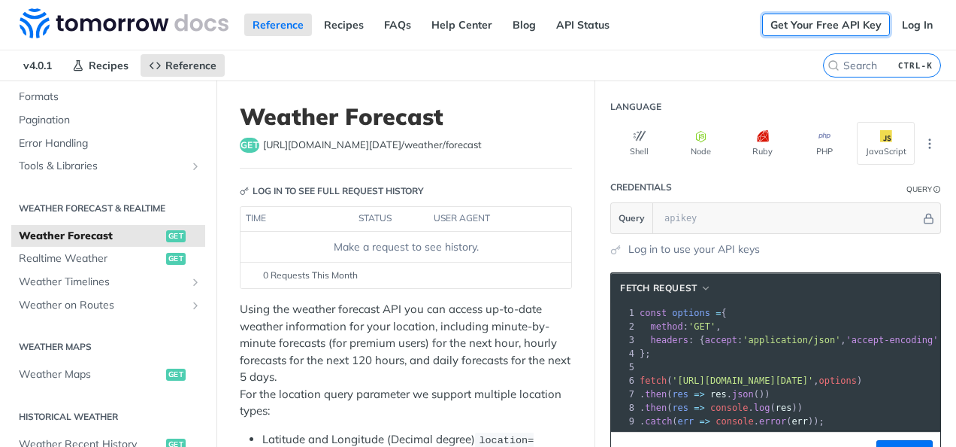
click at [851, 25] on link "Get Your Free API Key" at bounding box center [826, 25] width 128 height 23
click at [904, 23] on link "Log In" at bounding box center [917, 25] width 47 height 23
